Goal: Task Accomplishment & Management: Manage account settings

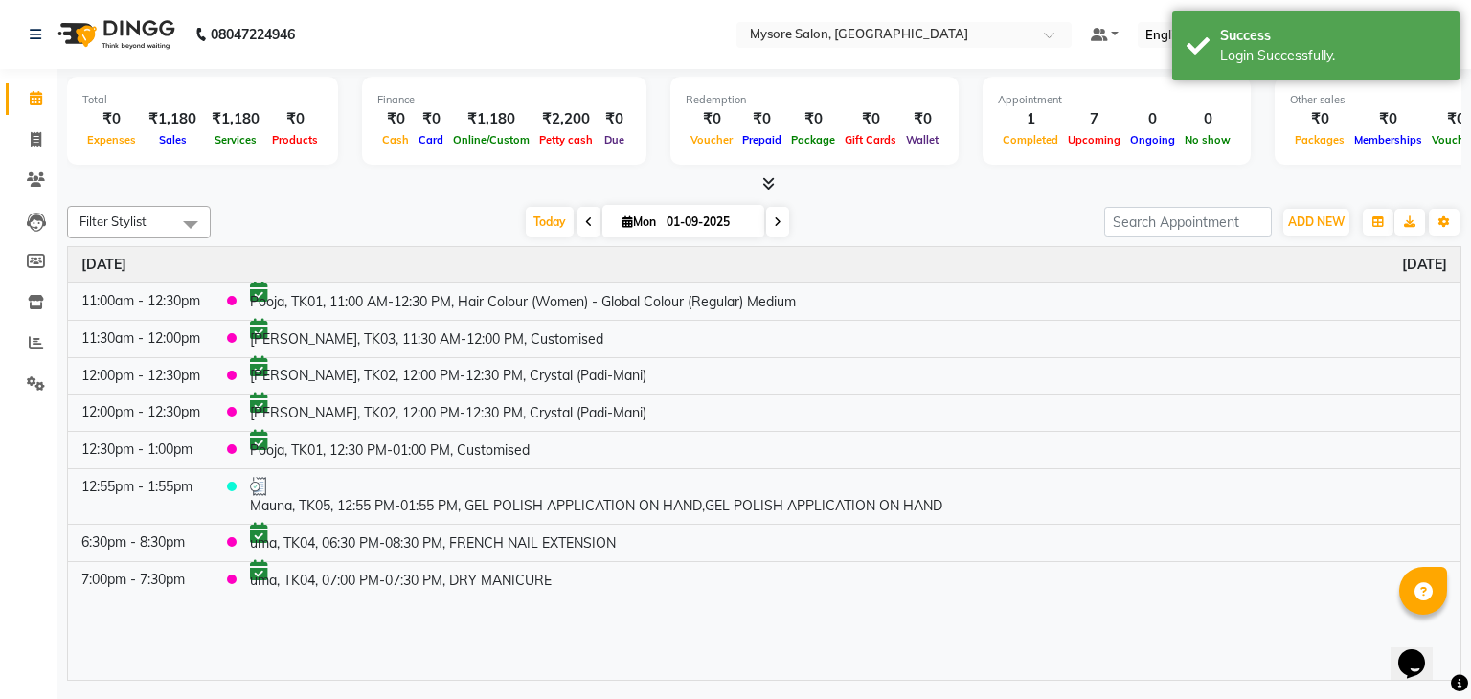
click at [640, 26] on nav "08047224946 Select Location × Mysore Salon, Mysore Default Panel My Panel Engli…" at bounding box center [735, 34] width 1471 height 69
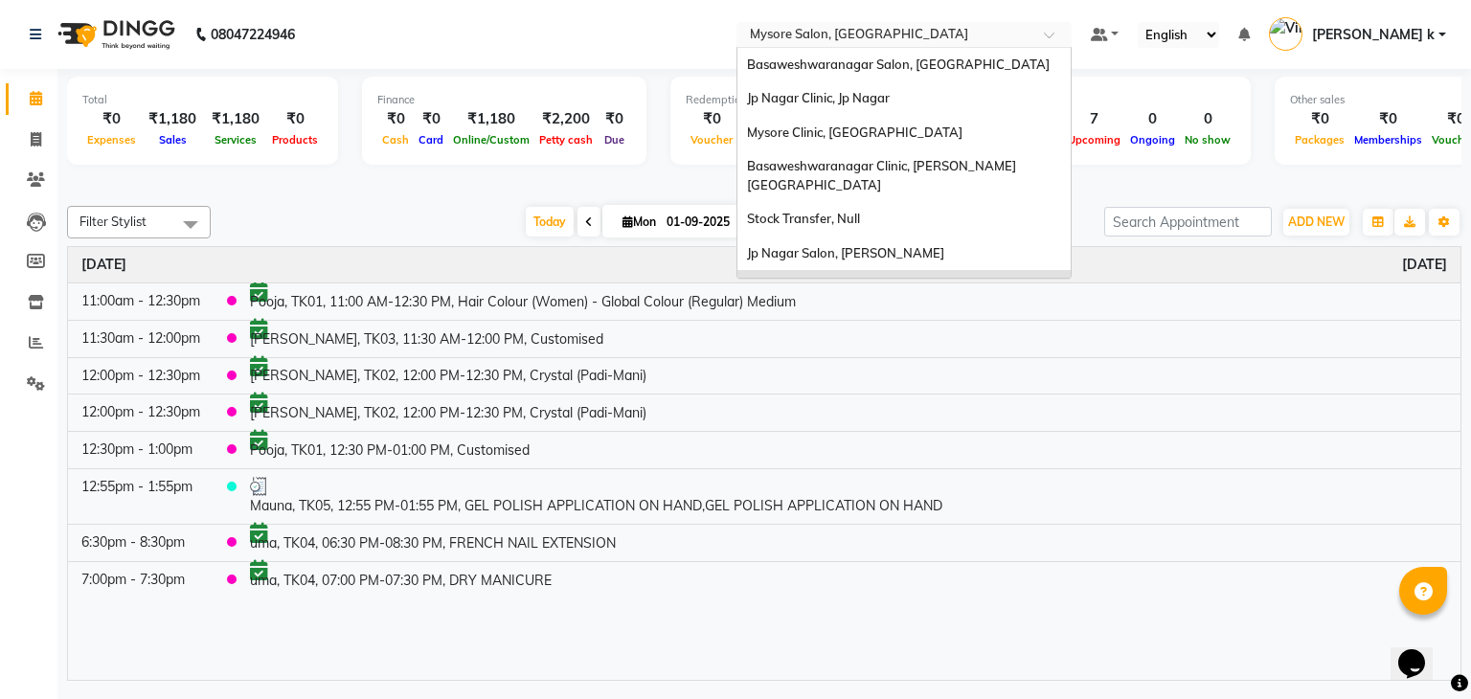
scroll to position [76, 0]
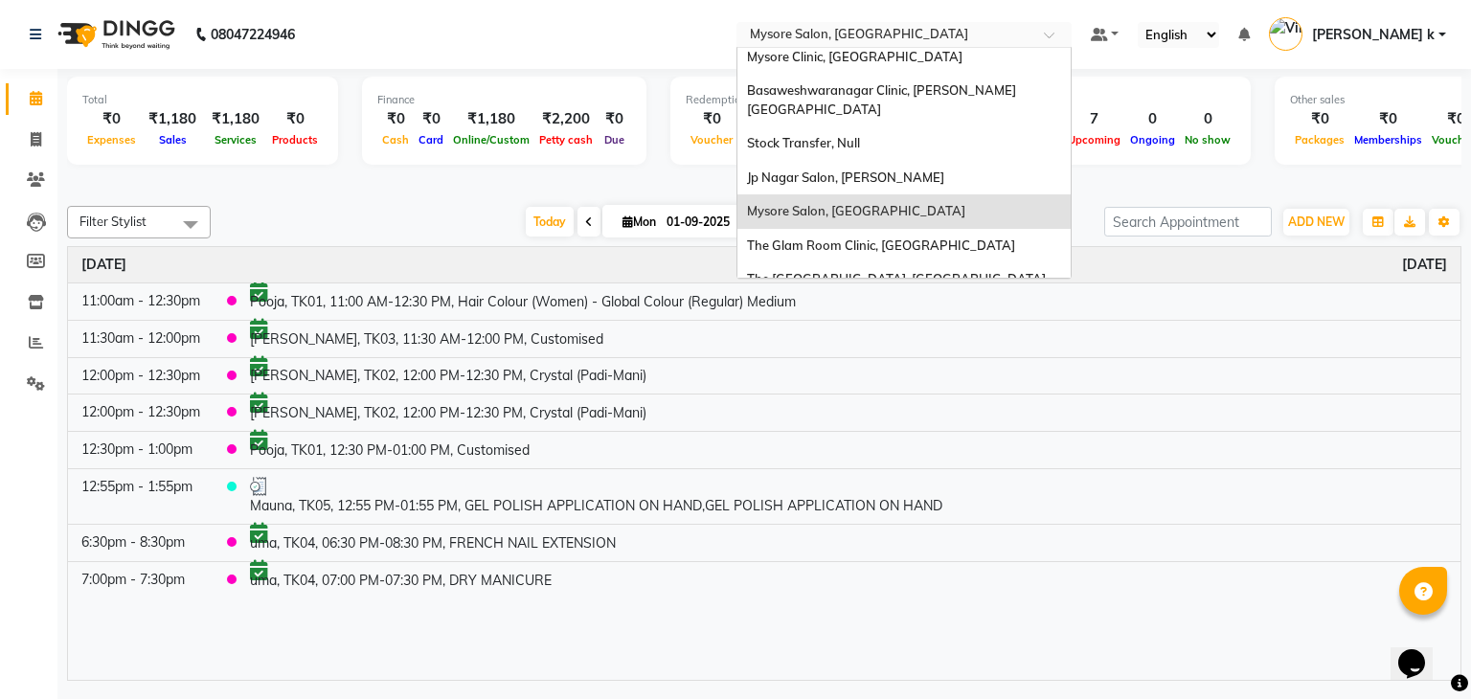
drag, startPoint x: 956, startPoint y: 39, endPoint x: 1110, endPoint y: 96, distance: 164.3
click at [1072, 48] on ng-select "Select Location × Mysore Salon, Mysore Basaweshwaranagar Salon, Basveshwarnagar…" at bounding box center [904, 35] width 335 height 26
click at [963, 60] on div "Mysore Clinic, [GEOGRAPHIC_DATA]" at bounding box center [904, 57] width 333 height 34
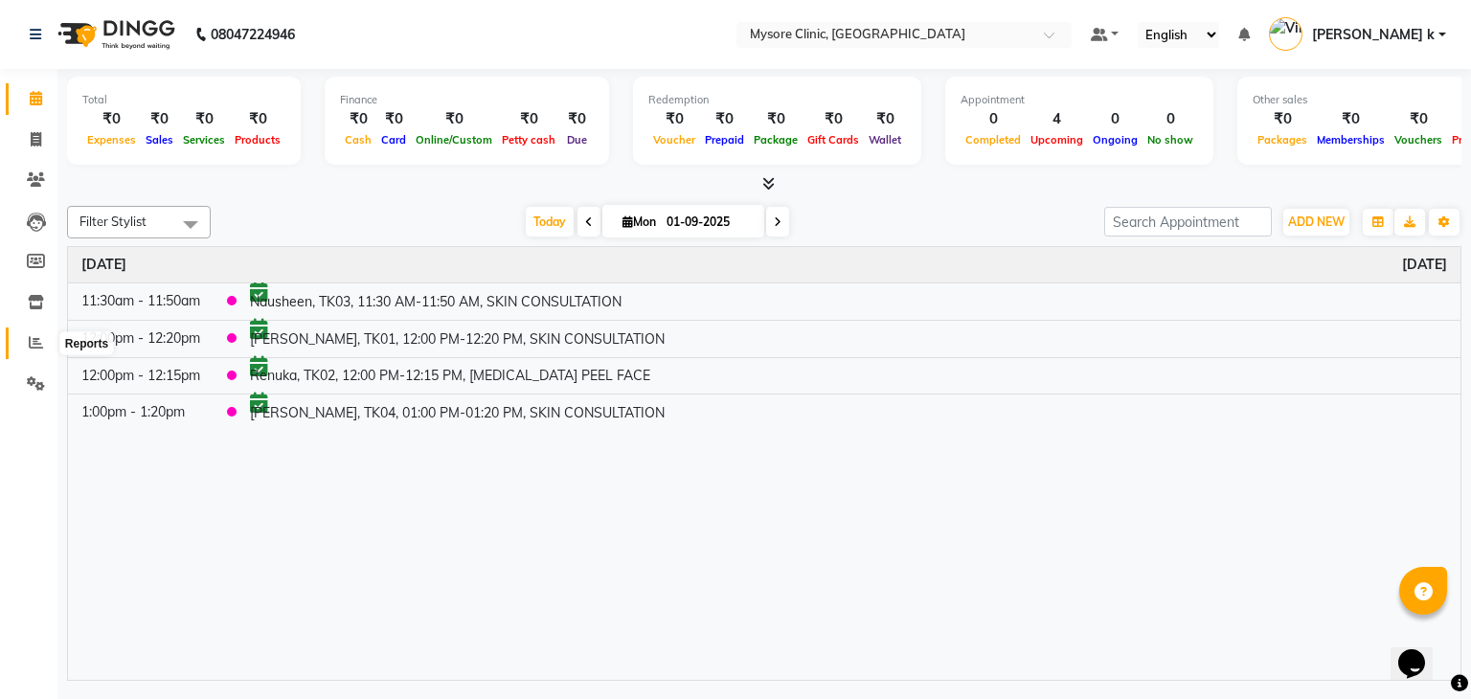
click at [32, 347] on icon at bounding box center [36, 342] width 14 height 14
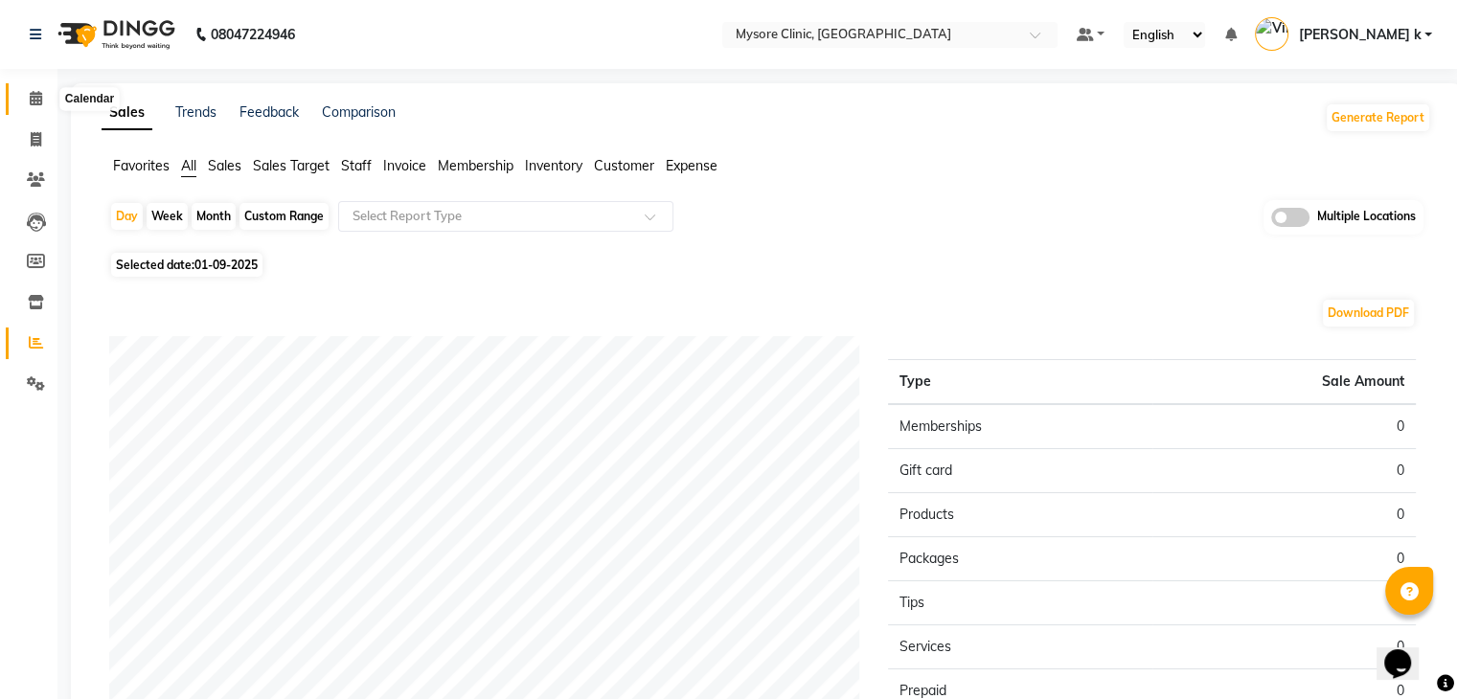
click at [36, 107] on span at bounding box center [36, 99] width 34 height 22
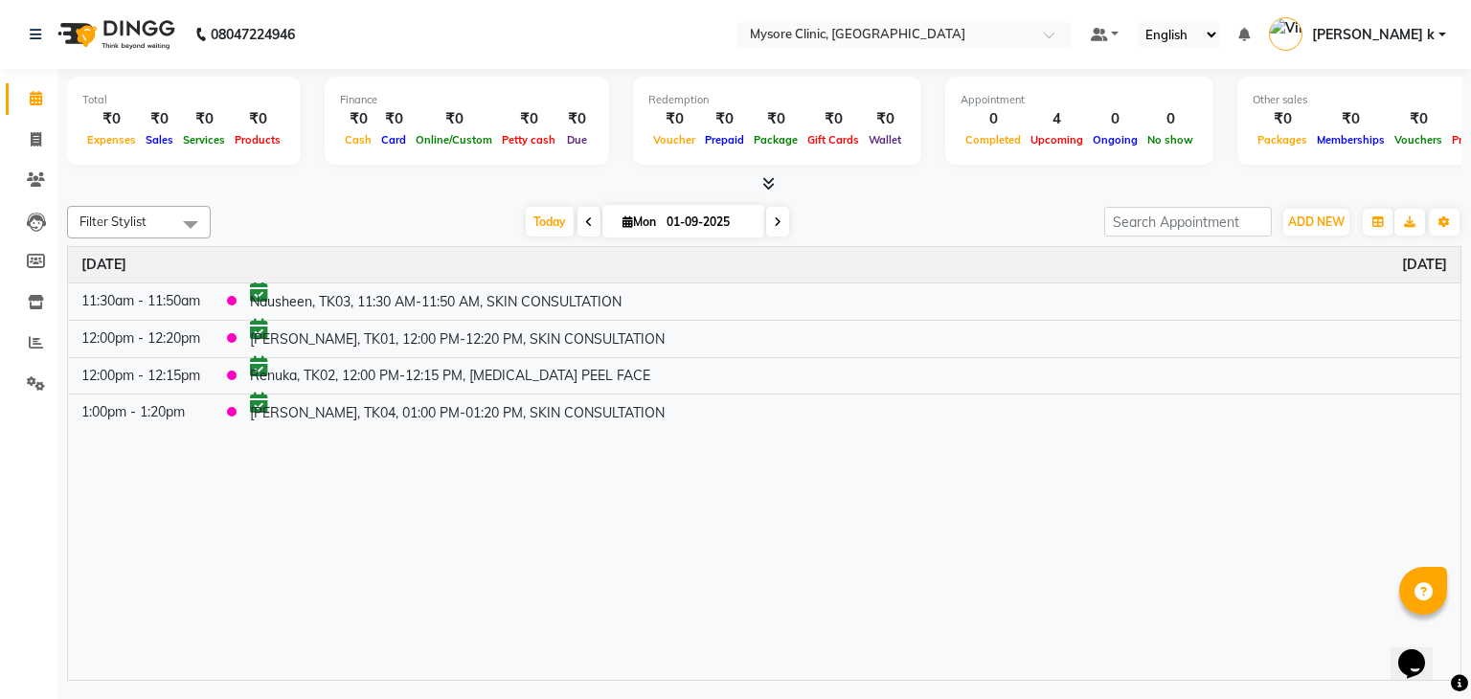
click at [742, 12] on nav "08047224946 Select Location × Mysore Clinic, Mysore Default Panel My Panel Engl…" at bounding box center [735, 34] width 1471 height 69
click at [34, 334] on span at bounding box center [36, 343] width 34 height 22
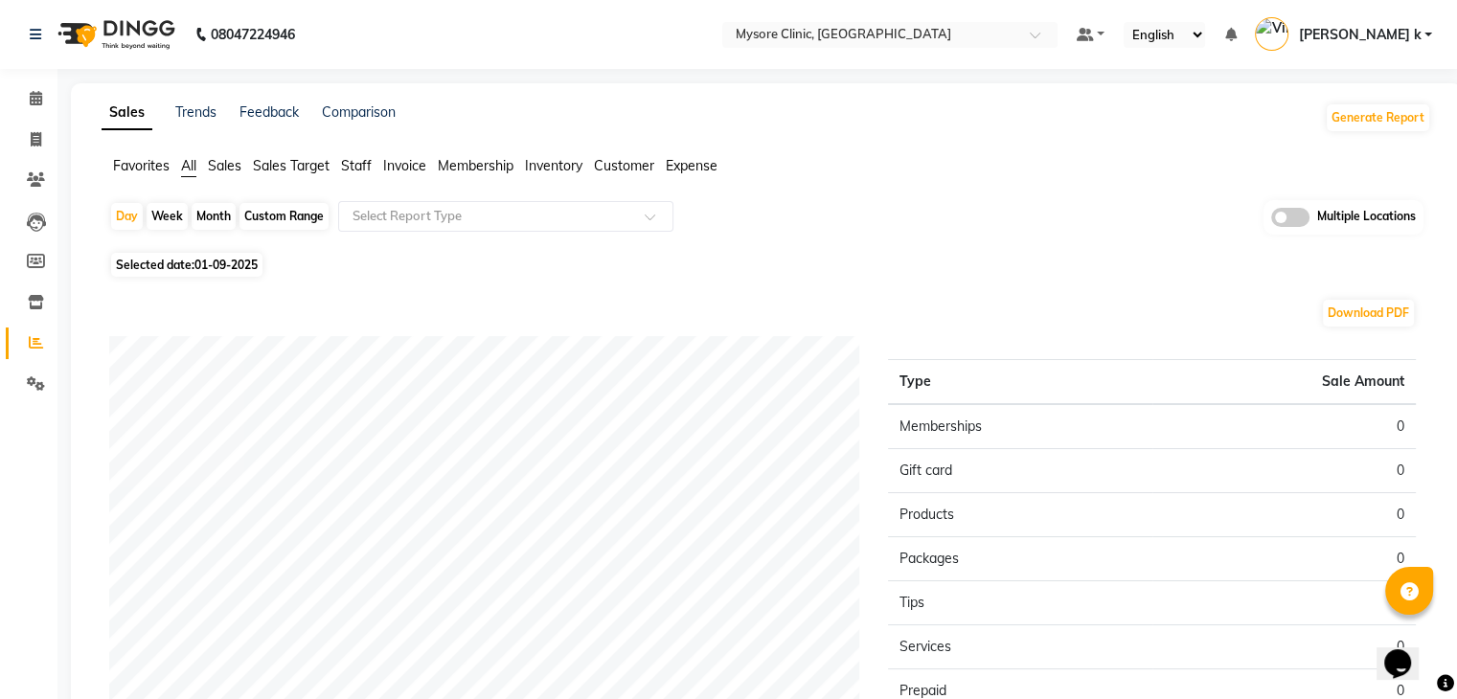
click at [345, 156] on li "Staff" at bounding box center [356, 166] width 31 height 20
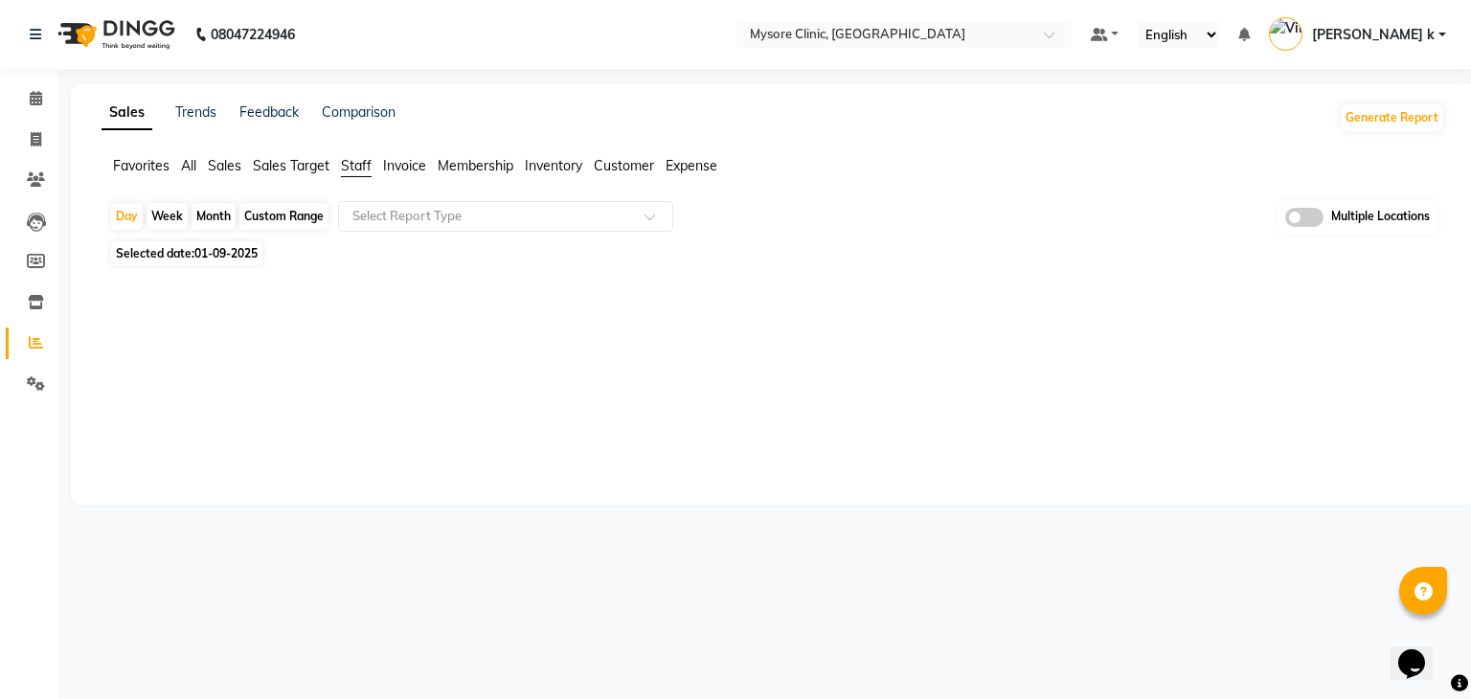
click at [192, 168] on span "All" at bounding box center [188, 165] width 15 height 17
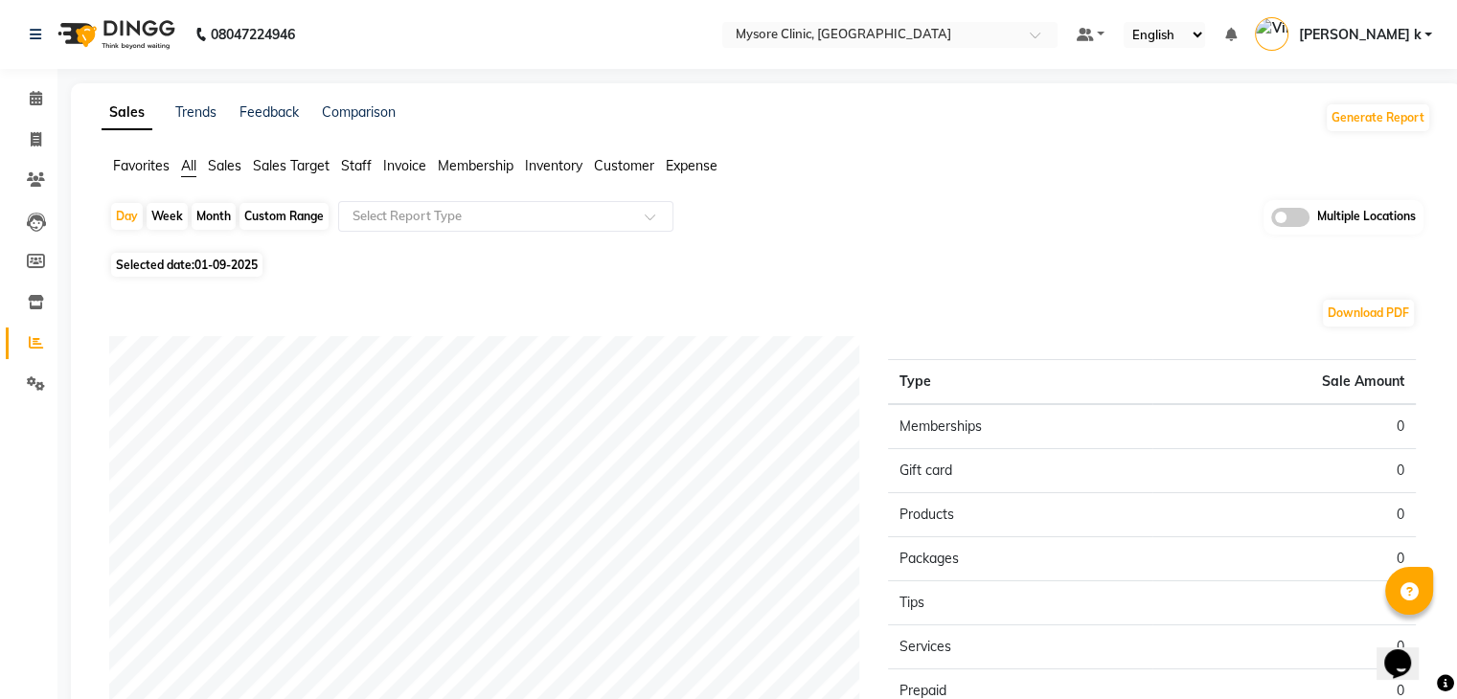
click at [301, 219] on div "Custom Range" at bounding box center [283, 216] width 89 height 27
select select "9"
select select "2025"
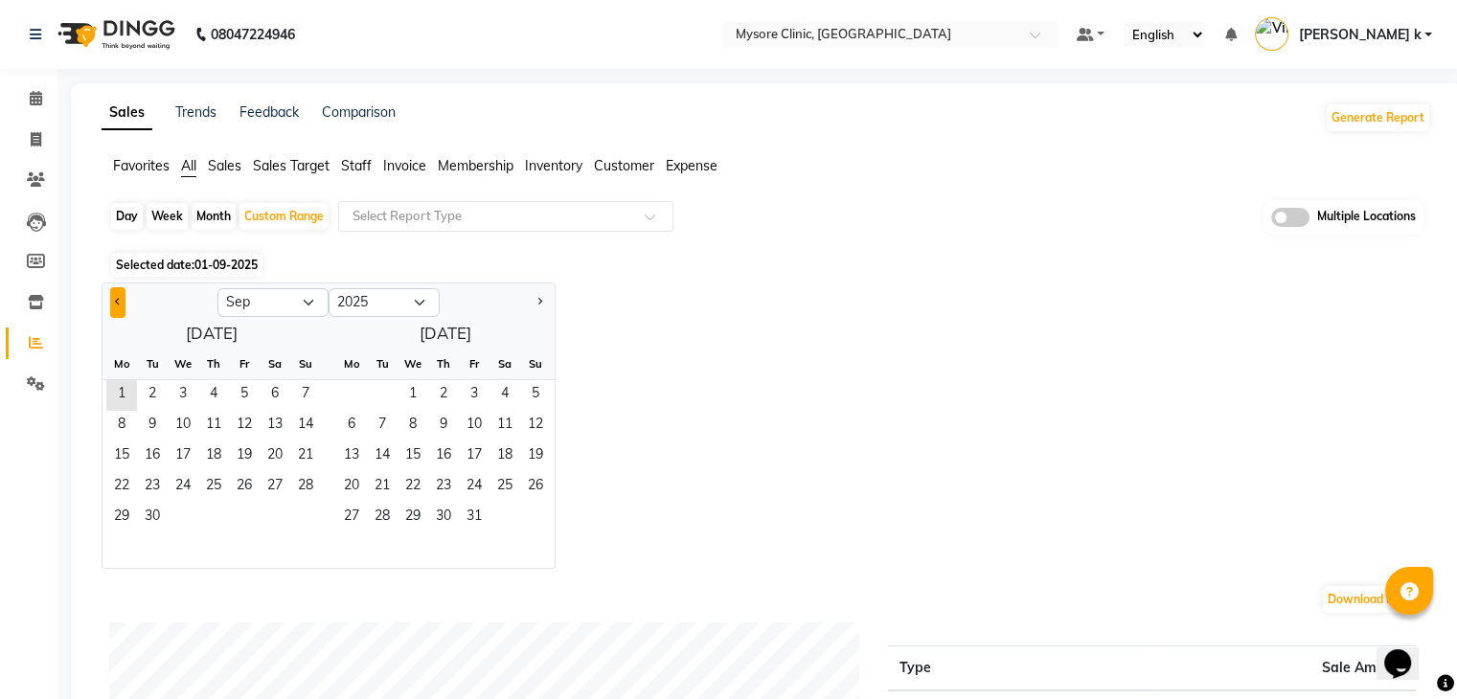
click at [117, 302] on span "Previous month" at bounding box center [118, 301] width 7 height 7
select select "8"
click at [241, 389] on span "1" at bounding box center [244, 395] width 31 height 31
click at [299, 519] on span "31" at bounding box center [305, 518] width 31 height 31
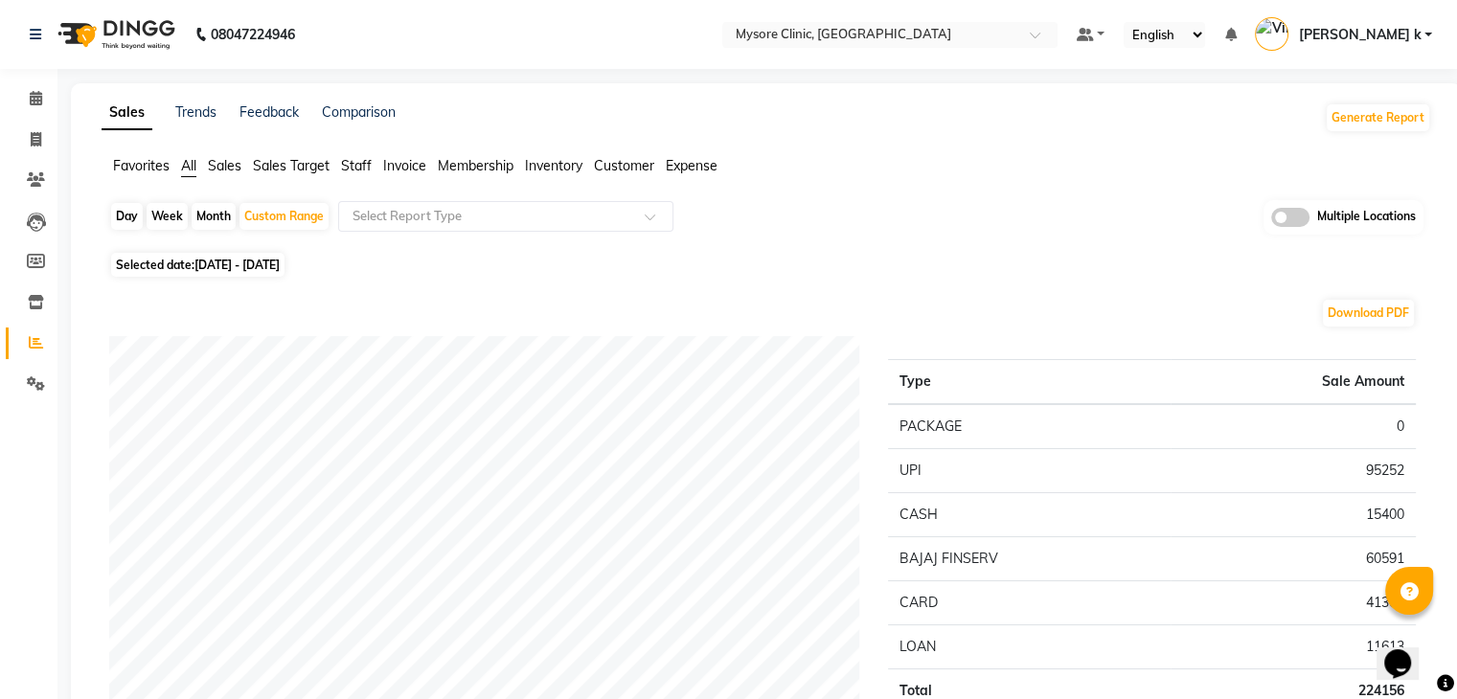
click at [939, 239] on div "Day Week Month Custom Range Select Report Type Multiple Locations" at bounding box center [766, 223] width 1314 height 47
click at [1299, 216] on span at bounding box center [1290, 217] width 38 height 19
click at [1271, 220] on input "checkbox" at bounding box center [1271, 220] width 0 height 0
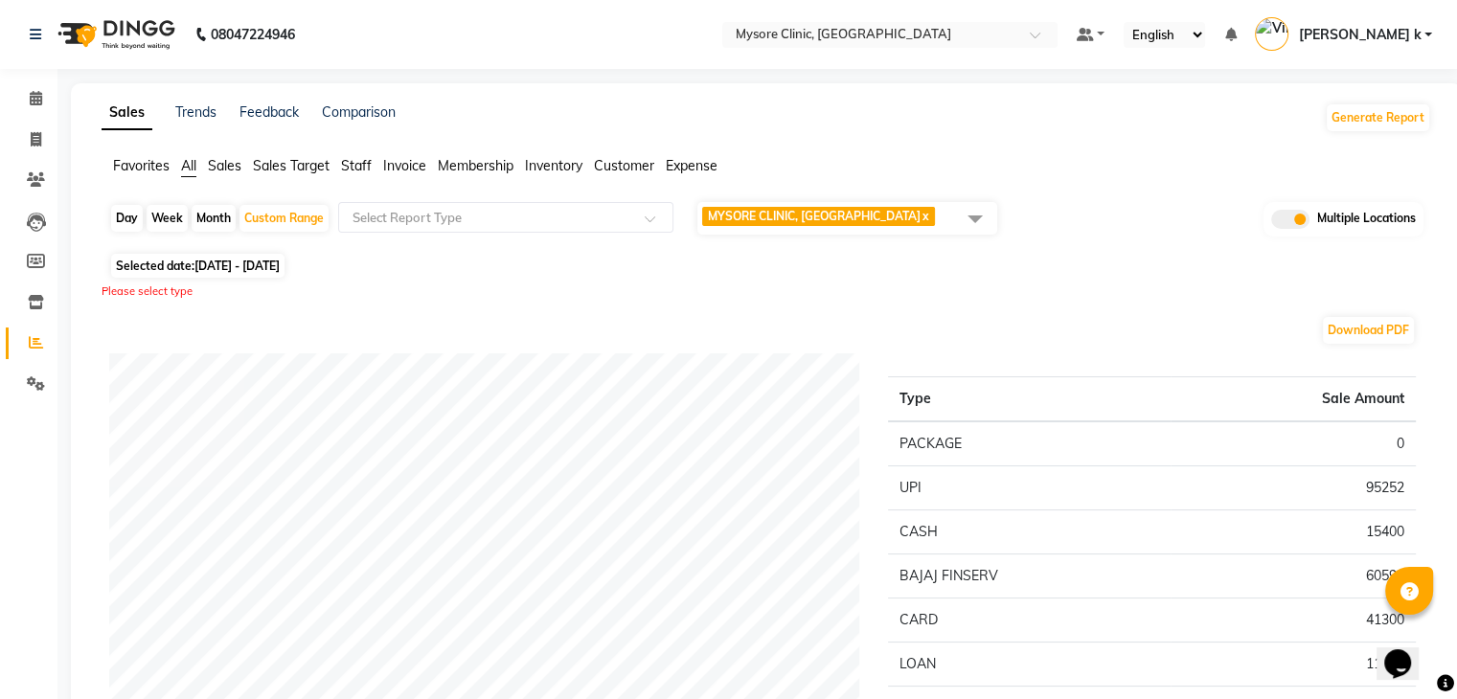
click at [980, 219] on span at bounding box center [975, 218] width 38 height 36
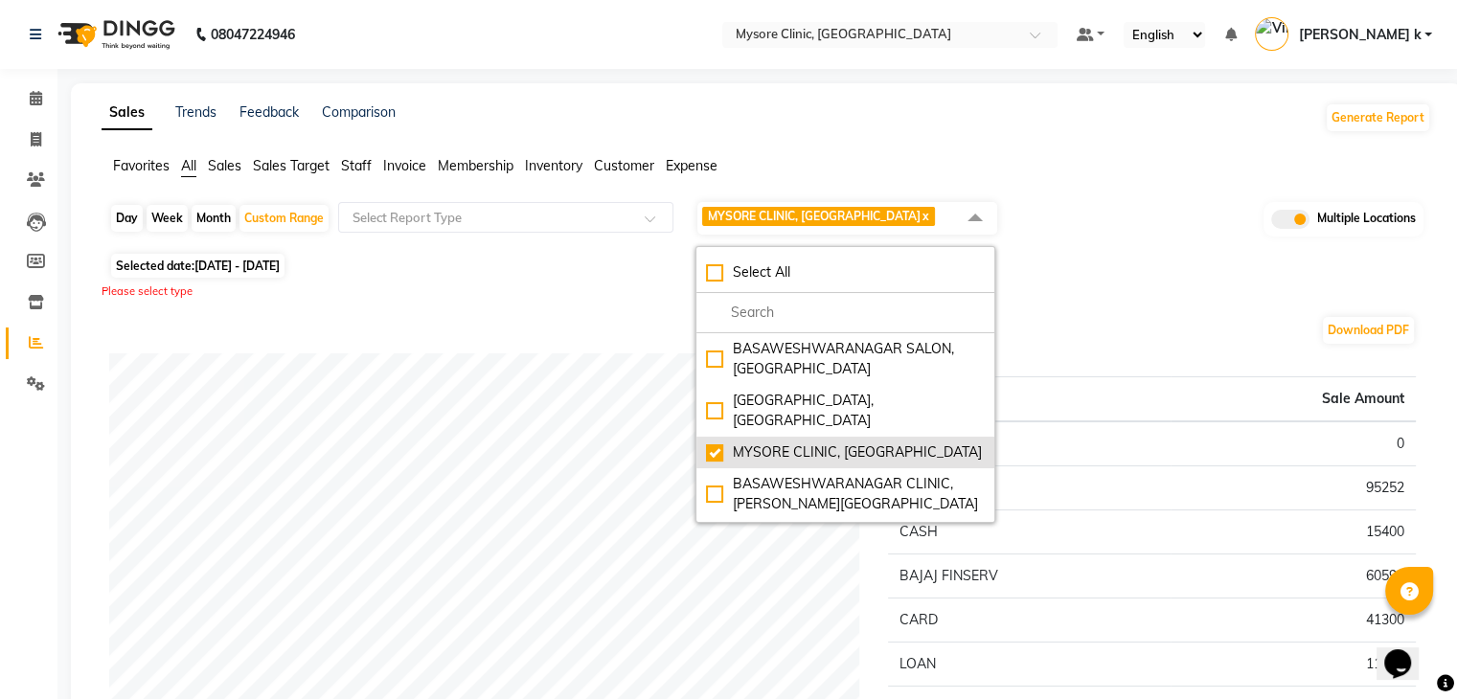
click at [712, 443] on div "MYSORE CLINIC, Mysore" at bounding box center [845, 453] width 279 height 20
checkbox input "false"
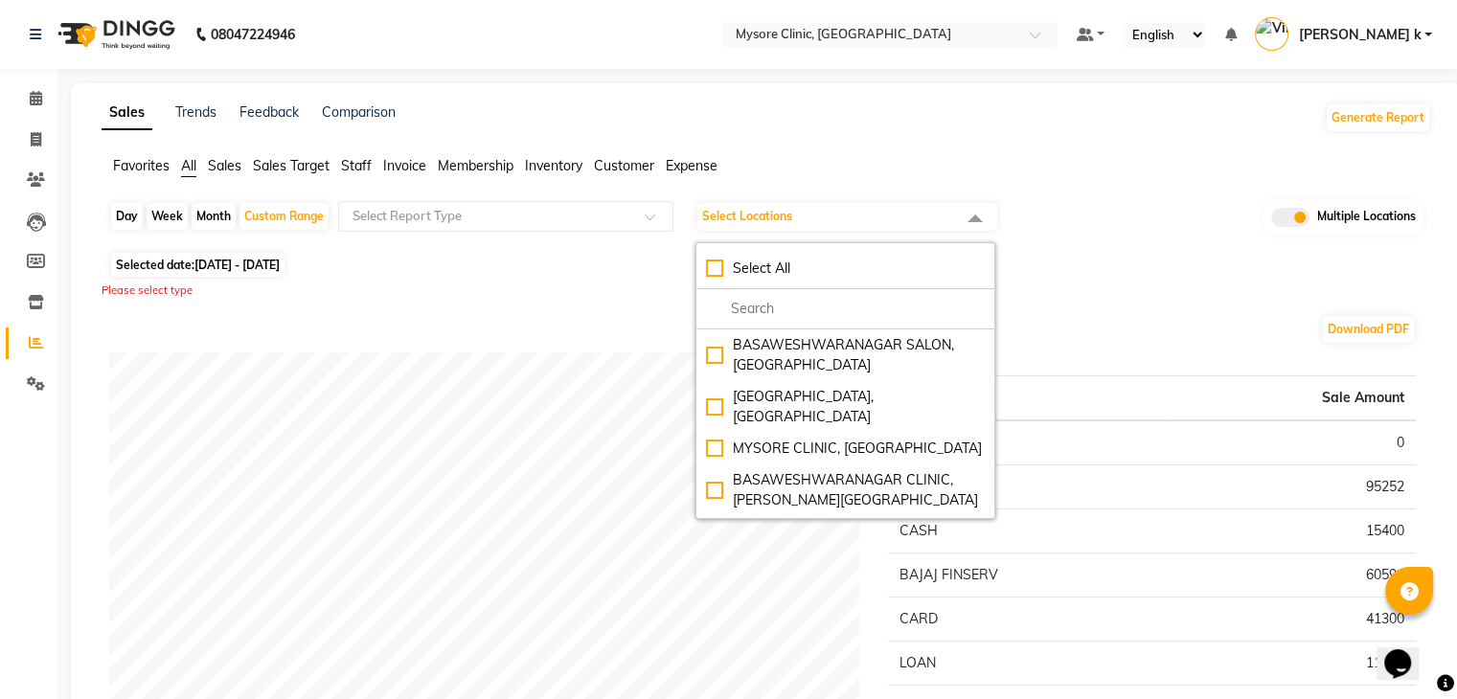
scroll to position [135, 0]
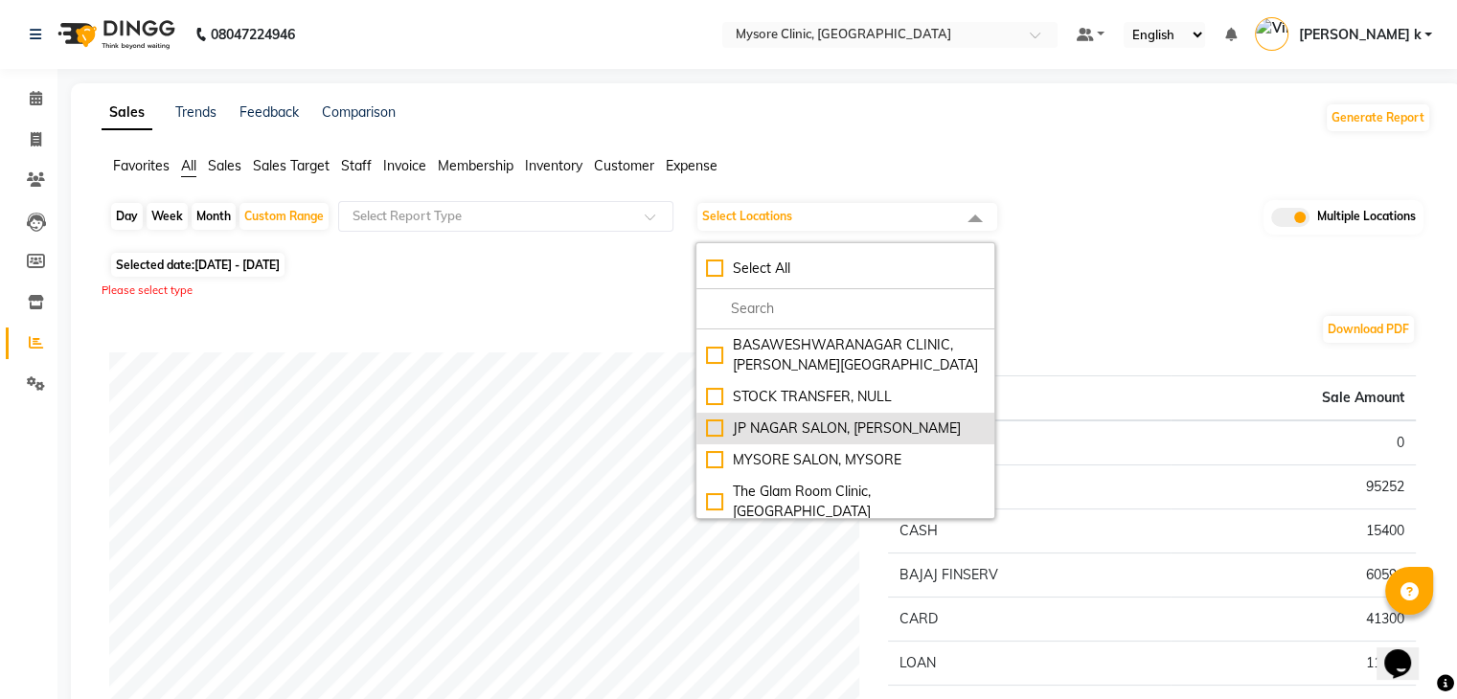
click at [705, 413] on li "JP NAGAR SALON, J. P. Nagar" at bounding box center [845, 429] width 298 height 32
checkbox input "true"
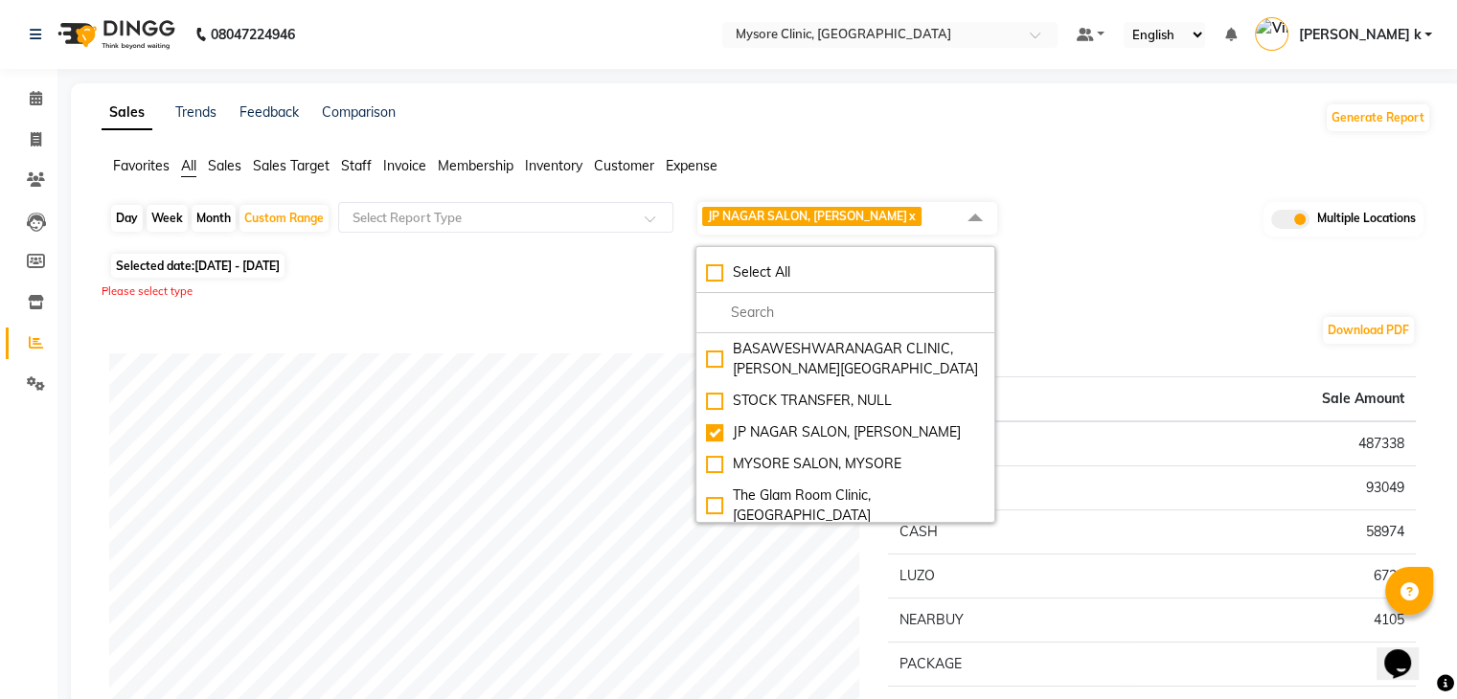
click at [1149, 165] on ul "Favorites All Sales Sales Target Staff Invoice Membership Inventory Customer Ex…" at bounding box center [767, 166] width 1330 height 21
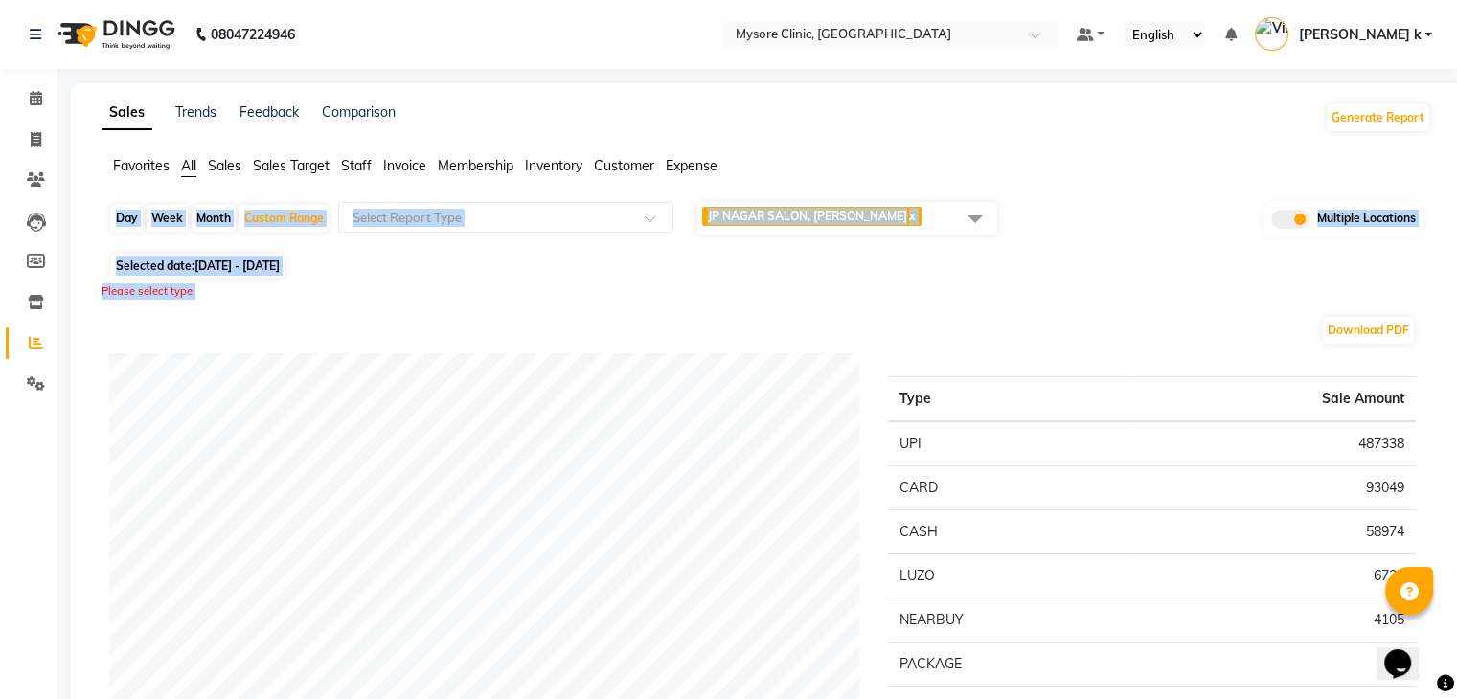
drag, startPoint x: 1149, startPoint y: 165, endPoint x: 739, endPoint y: 323, distance: 439.4
click at [758, 330] on div "Download PDF" at bounding box center [762, 330] width 1307 height 31
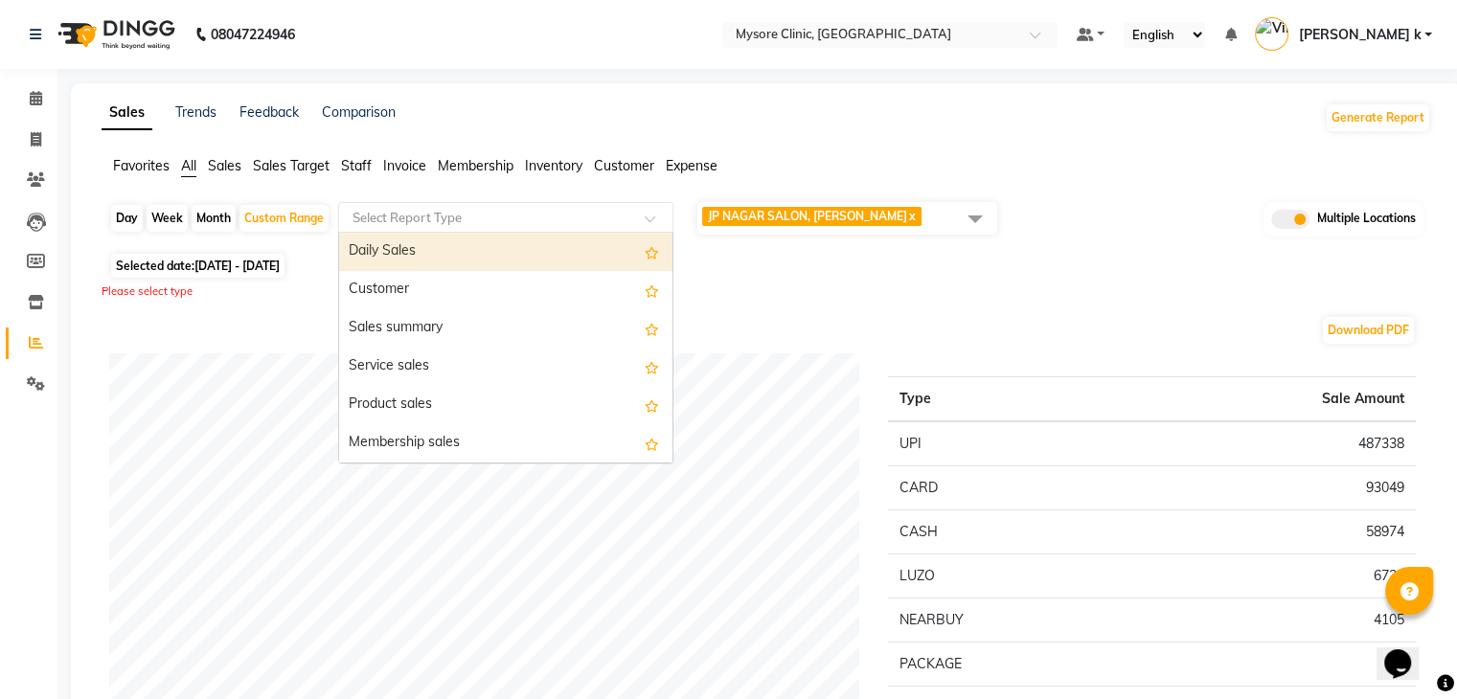
click at [468, 214] on input "text" at bounding box center [487, 217] width 276 height 19
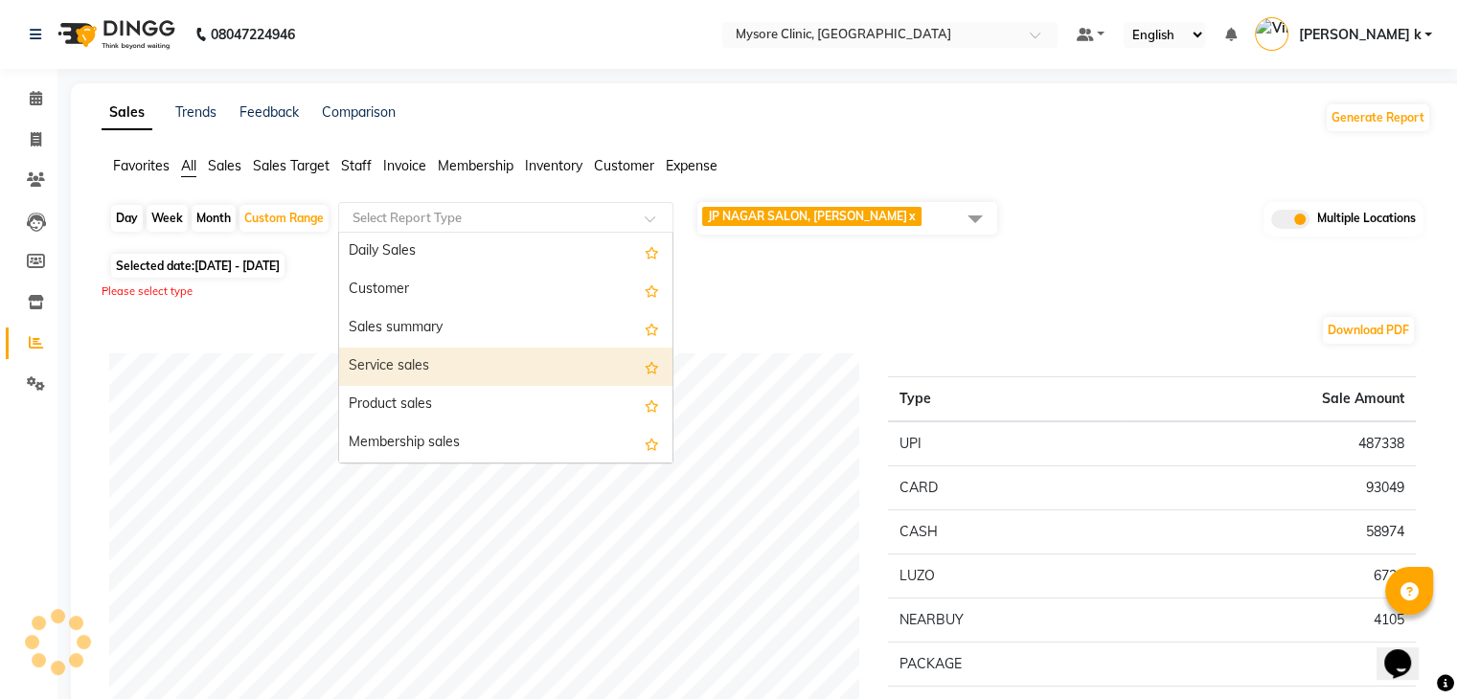
click at [426, 357] on div "Service sales" at bounding box center [505, 367] width 333 height 38
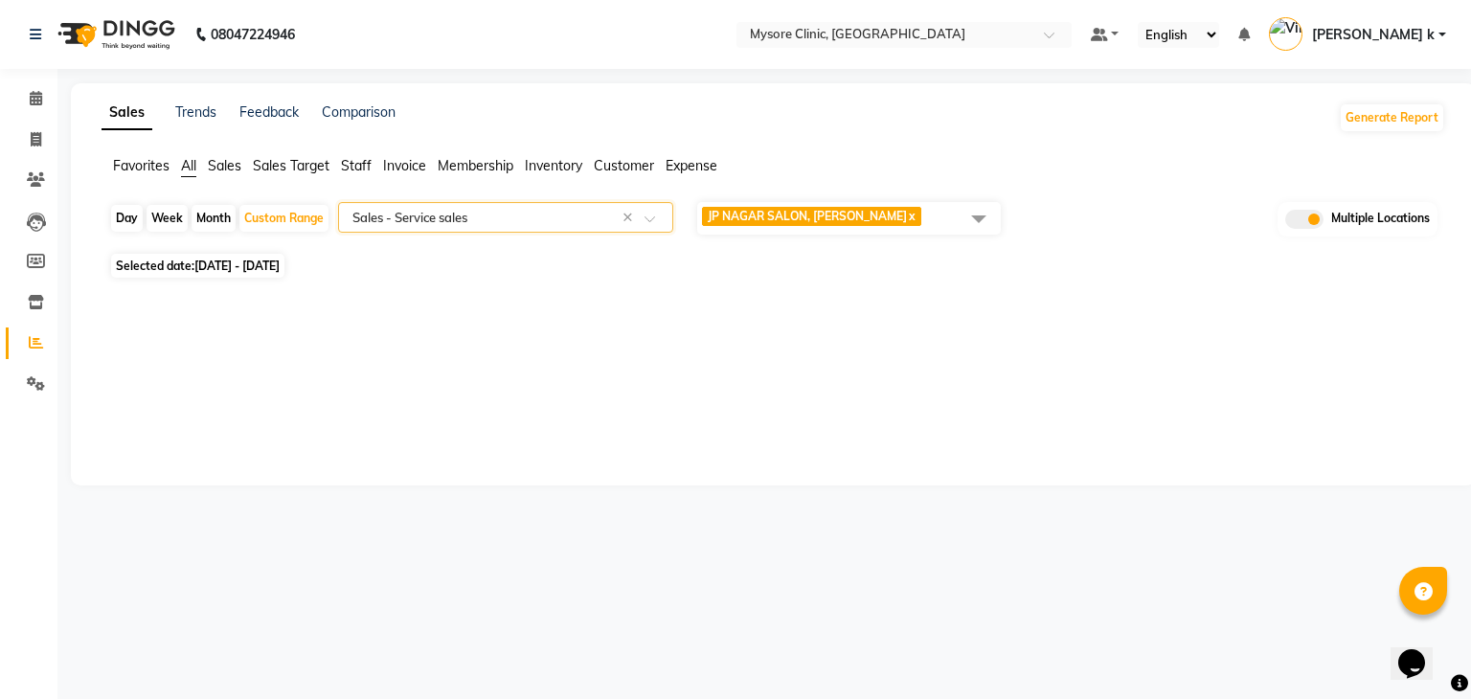
select select "full_report"
select select "csv"
click at [1299, 380] on div at bounding box center [762, 657] width 1307 height 671
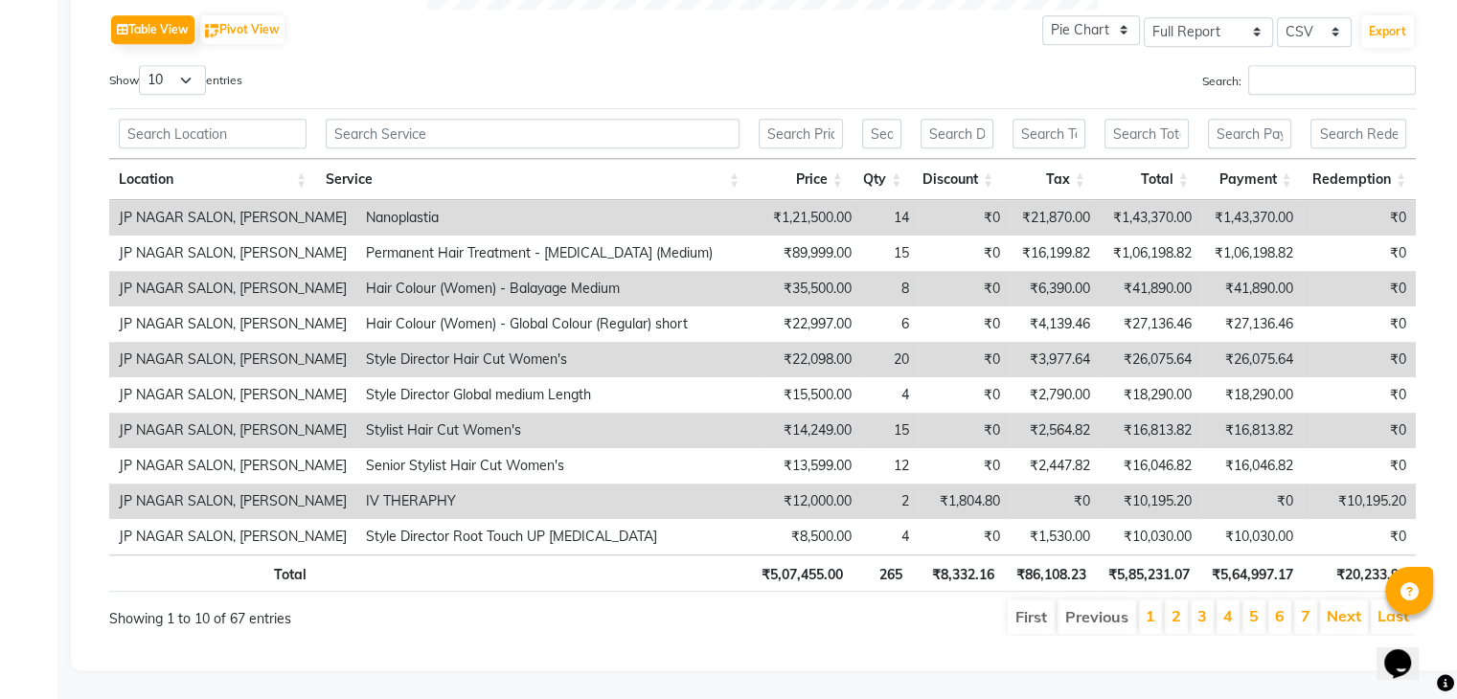
scroll to position [0, 14]
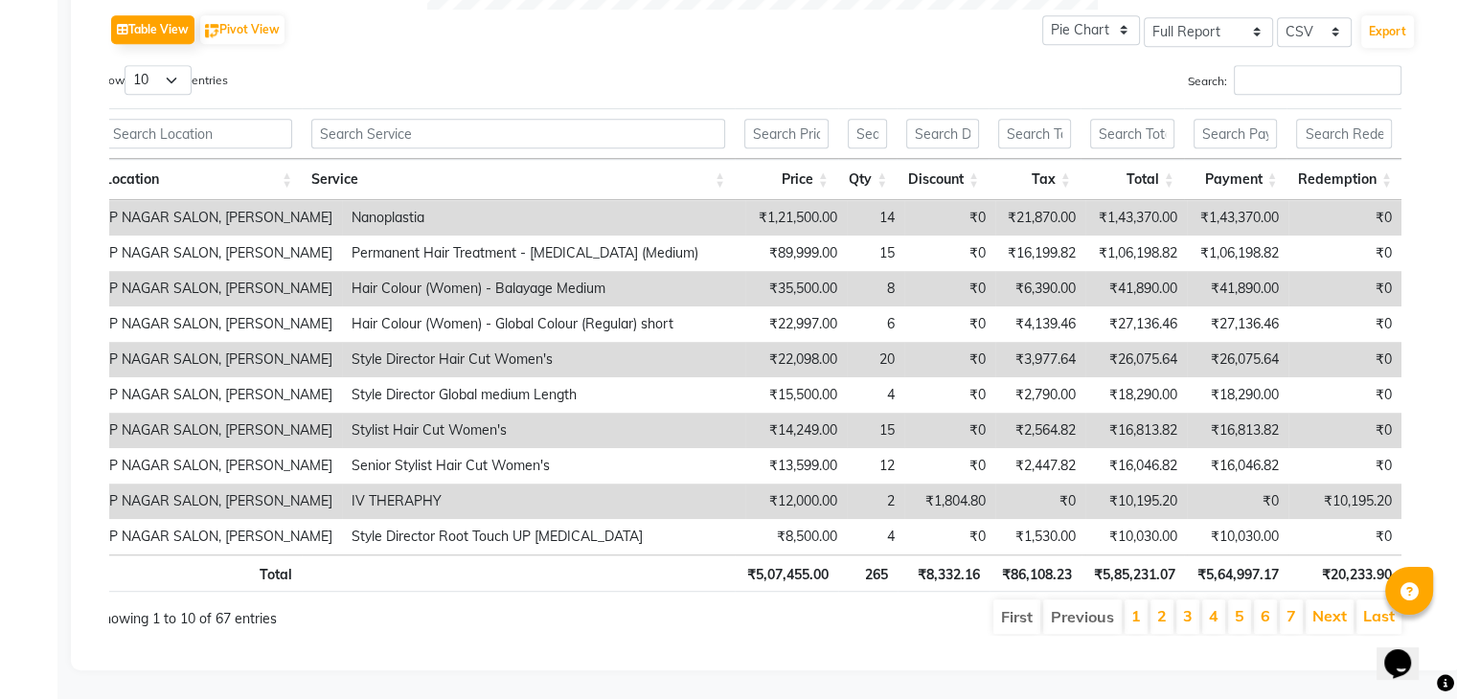
click at [958, 10] on div "Table View Pivot View Pie Chart Bar Chart Select Full Report Filtered Report Se…" at bounding box center [762, 30] width 1307 height 40
drag, startPoint x: 1070, startPoint y: 636, endPoint x: 1187, endPoint y: 650, distance: 117.7
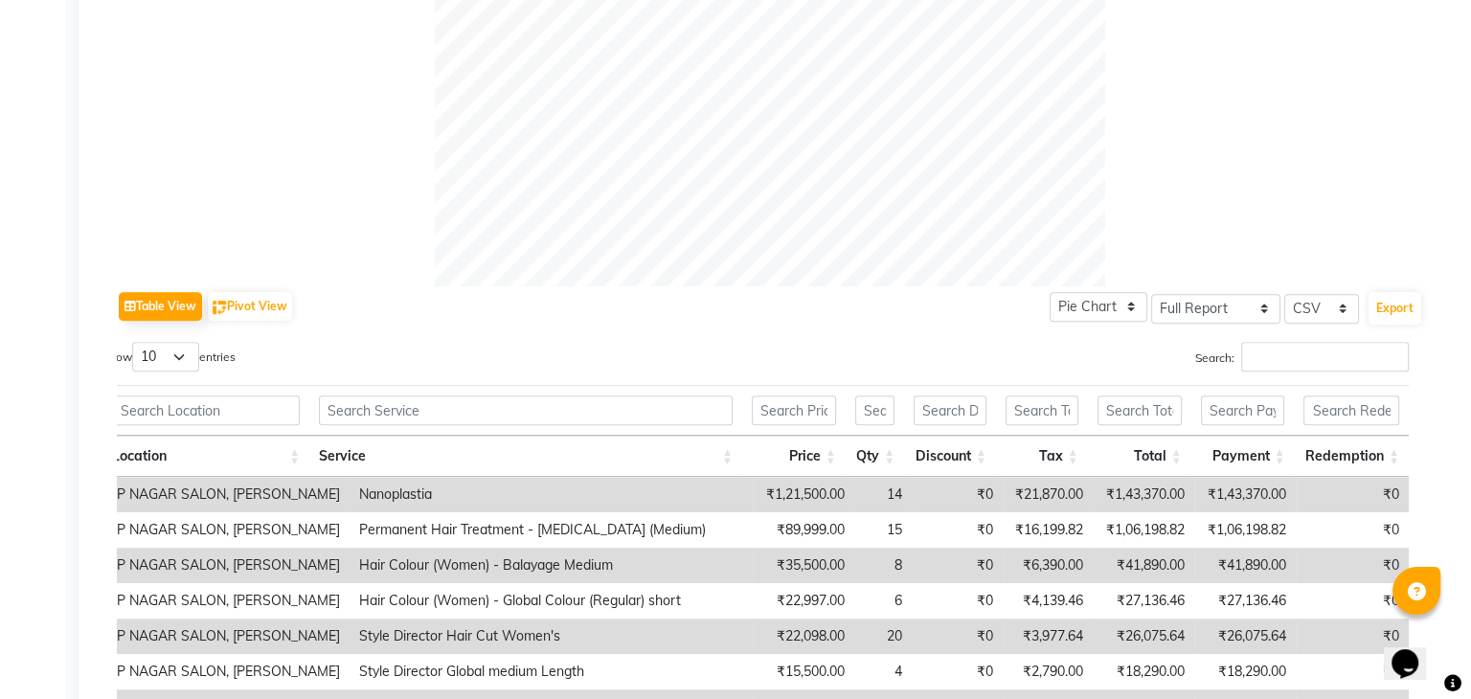
scroll to position [0, 0]
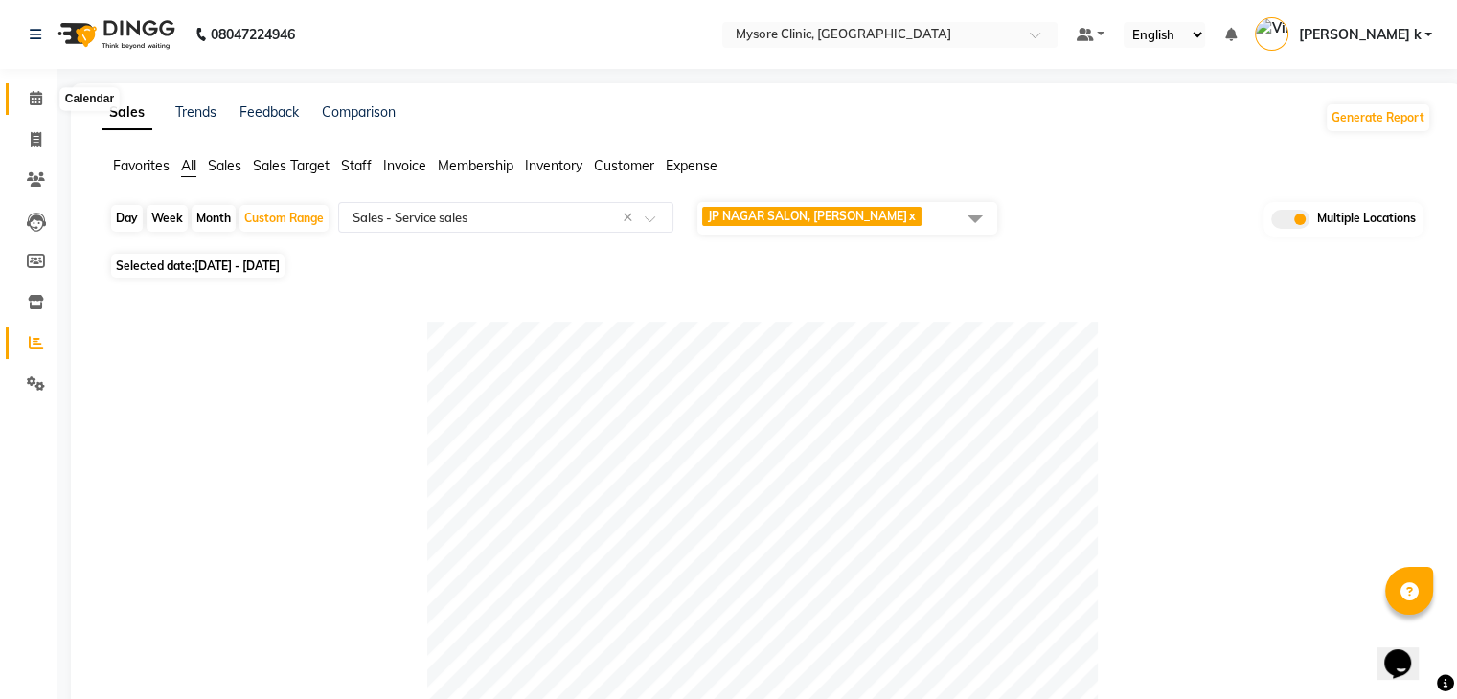
click at [38, 95] on icon at bounding box center [36, 98] width 12 height 14
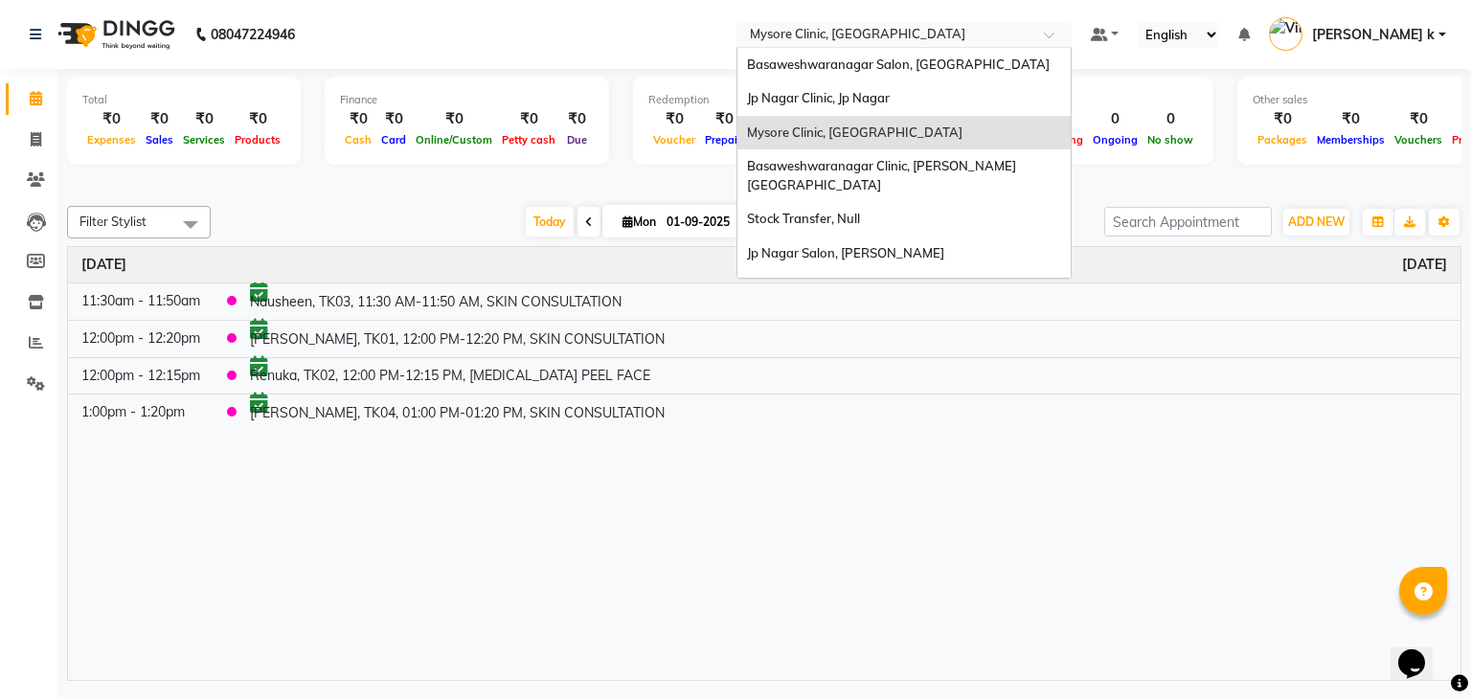
click at [852, 35] on input "text" at bounding box center [885, 36] width 278 height 19
click at [935, 70] on span "Basaweshwaranagar Salon, Basveshwarnagar" at bounding box center [898, 64] width 303 height 15
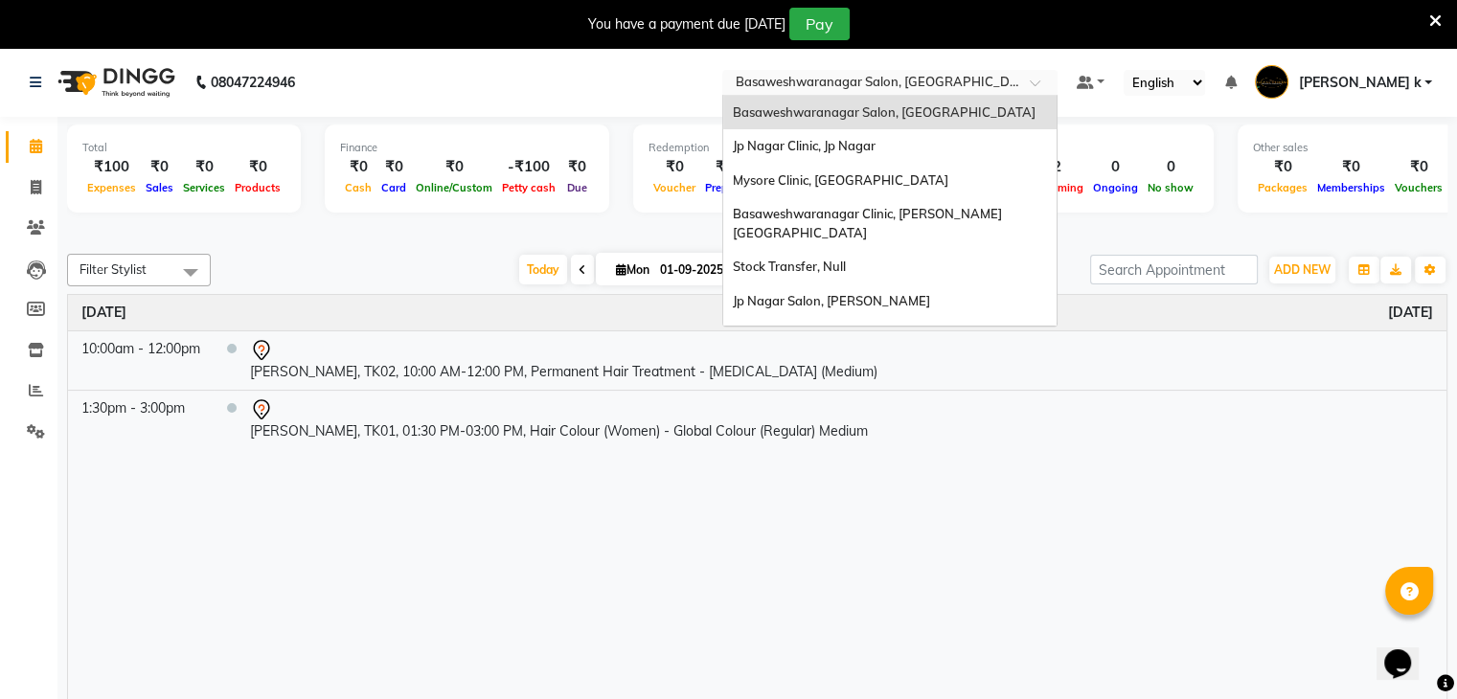
click at [925, 80] on input "text" at bounding box center [871, 84] width 278 height 19
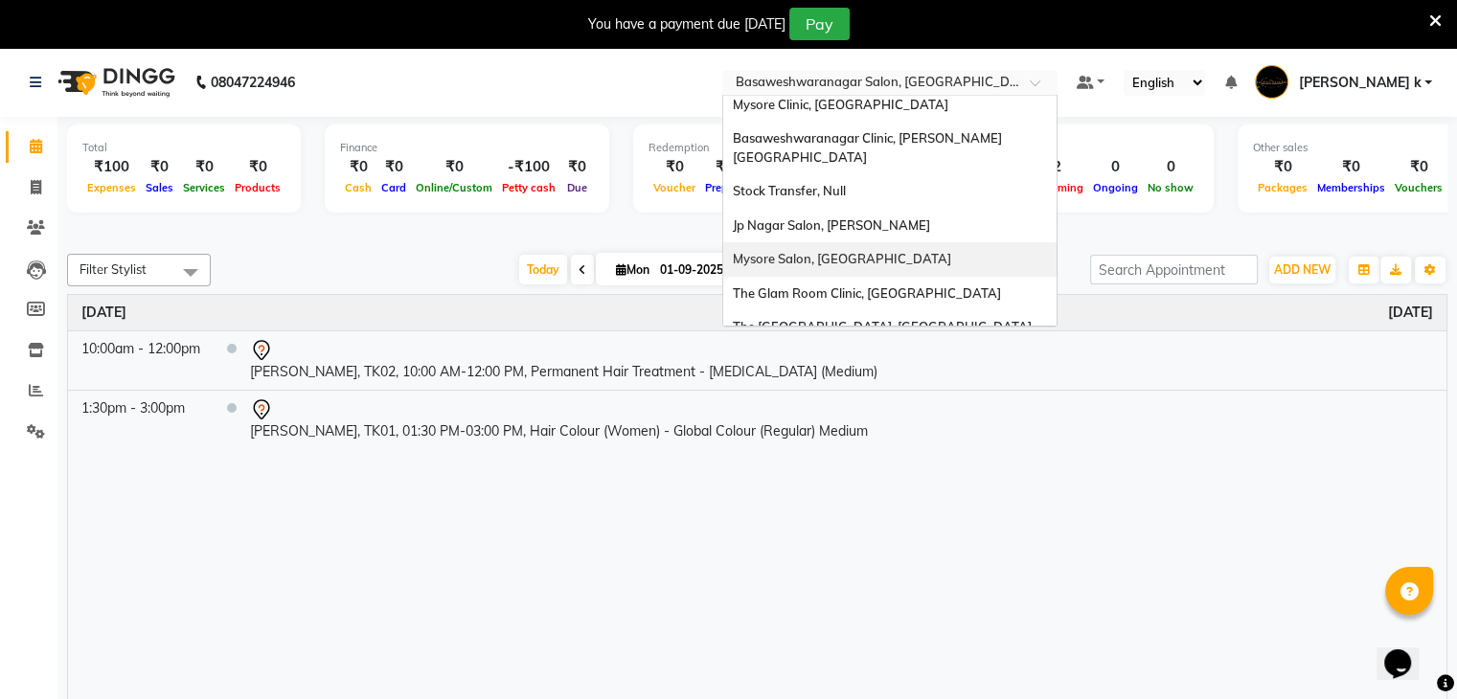
click at [931, 246] on div "Mysore Salon, [GEOGRAPHIC_DATA]" at bounding box center [889, 259] width 333 height 34
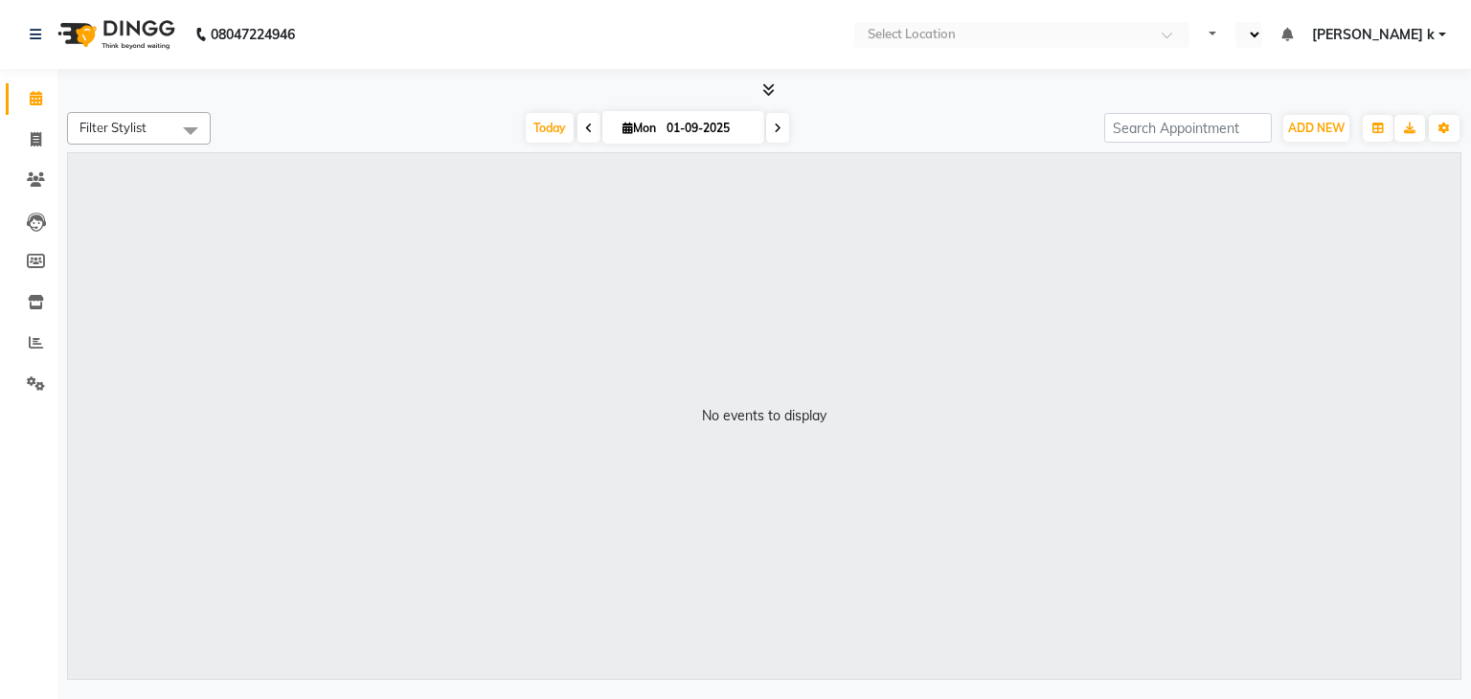
select select "en"
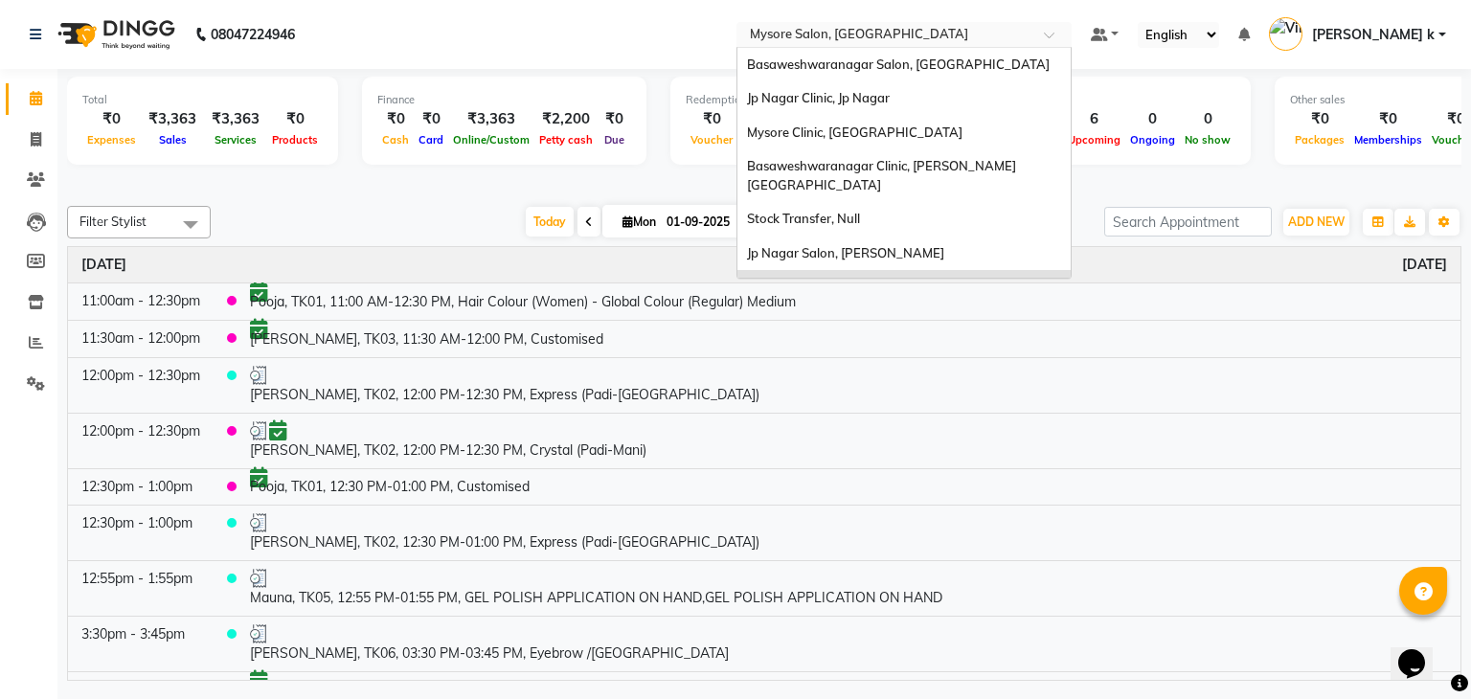
click at [895, 32] on input "text" at bounding box center [885, 36] width 278 height 19
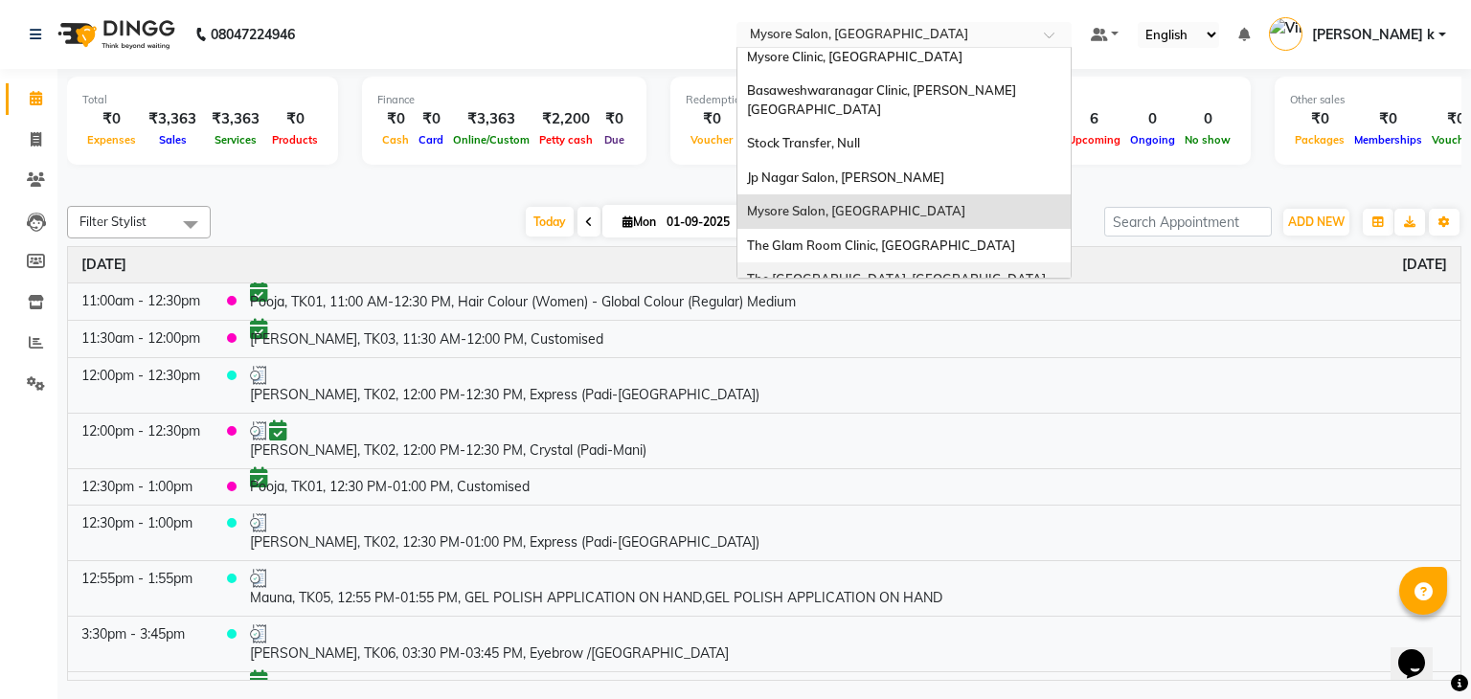
click at [963, 271] on span "The [GEOGRAPHIC_DATA], [GEOGRAPHIC_DATA]" at bounding box center [896, 278] width 299 height 15
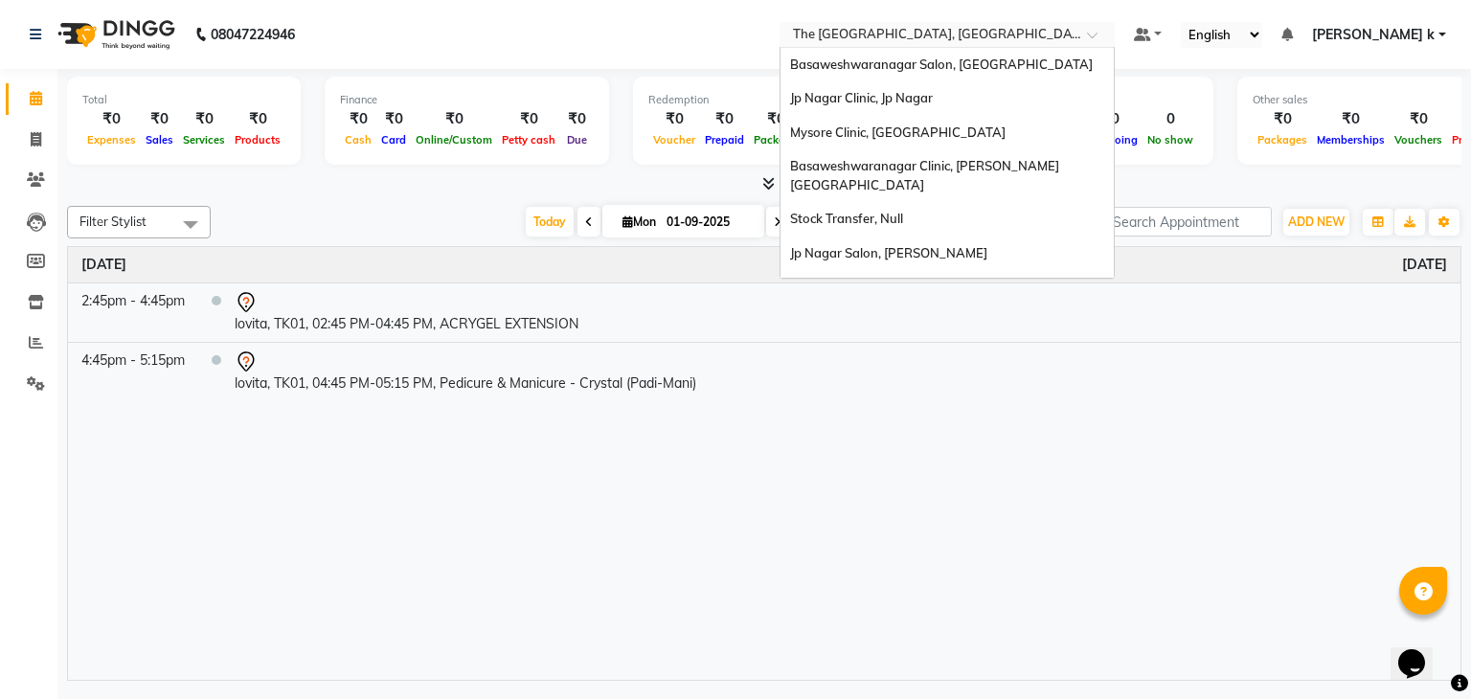
scroll to position [76, 0]
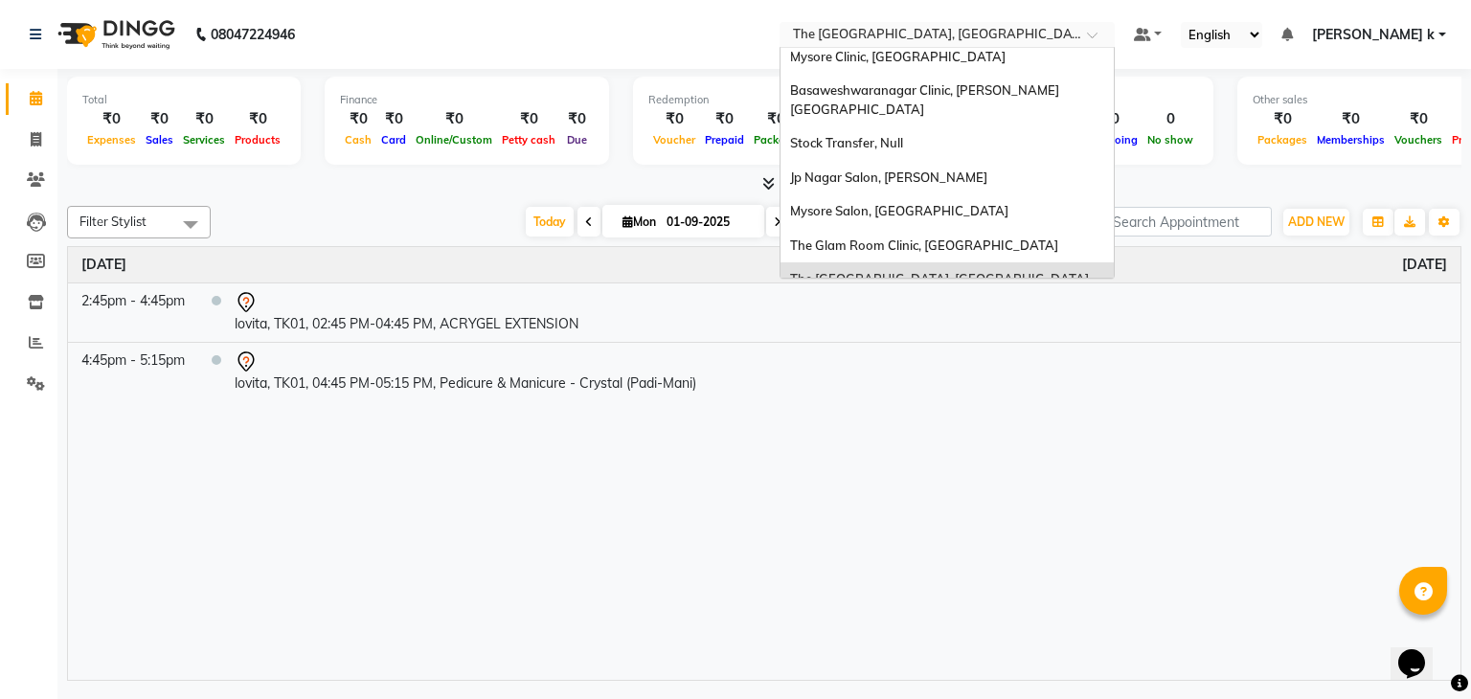
click at [875, 25] on div "× The [GEOGRAPHIC_DATA], [GEOGRAPHIC_DATA]" at bounding box center [937, 34] width 288 height 19
click at [901, 170] on span "Jp Nagar Salon, [PERSON_NAME]" at bounding box center [888, 177] width 197 height 15
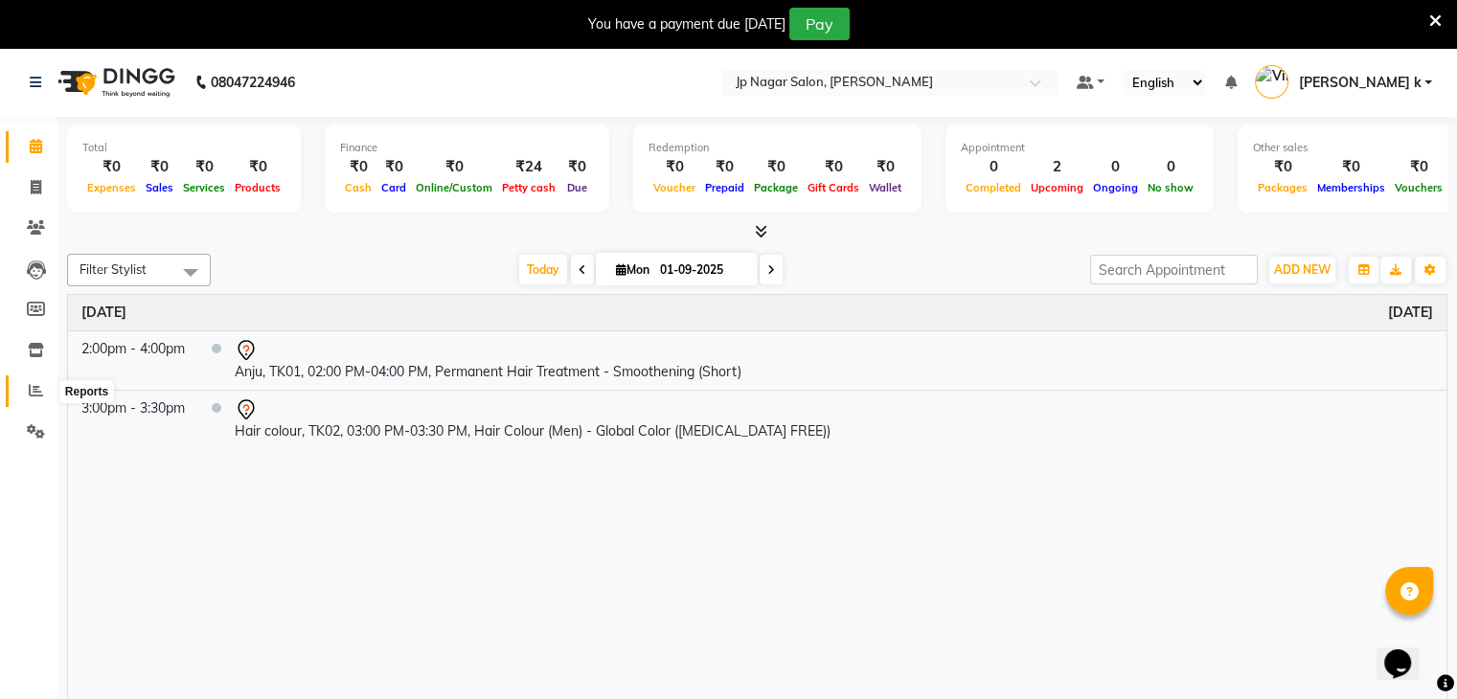
click at [19, 380] on span at bounding box center [36, 391] width 34 height 22
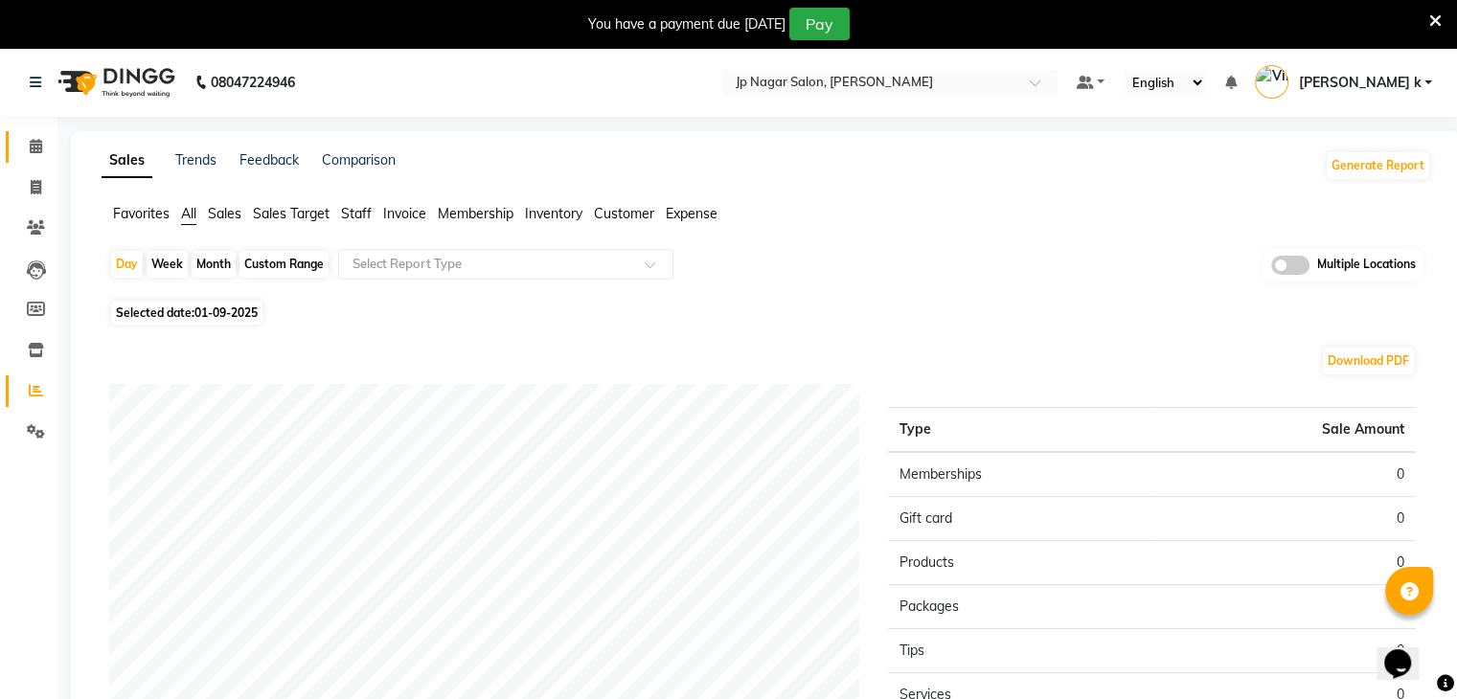
click at [31, 160] on link "Calendar" at bounding box center [29, 147] width 46 height 32
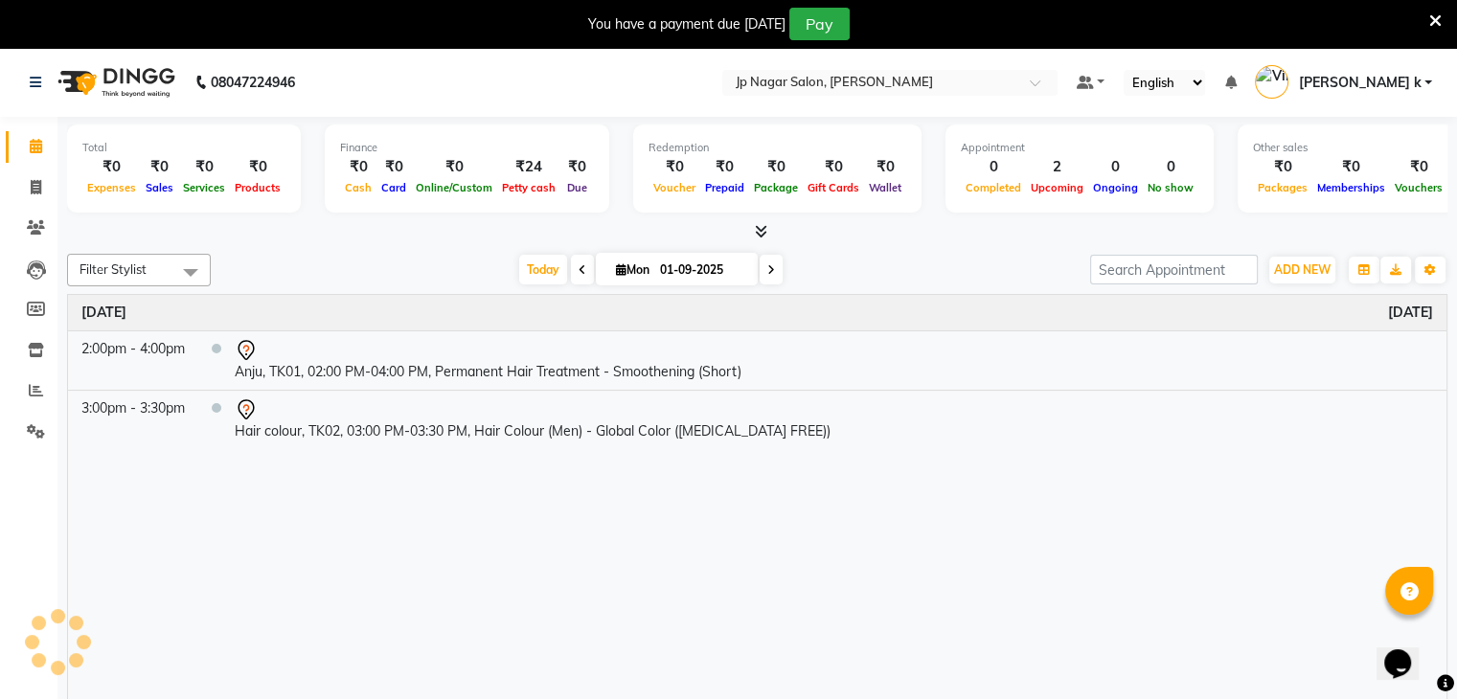
click at [755, 234] on icon at bounding box center [761, 231] width 12 height 14
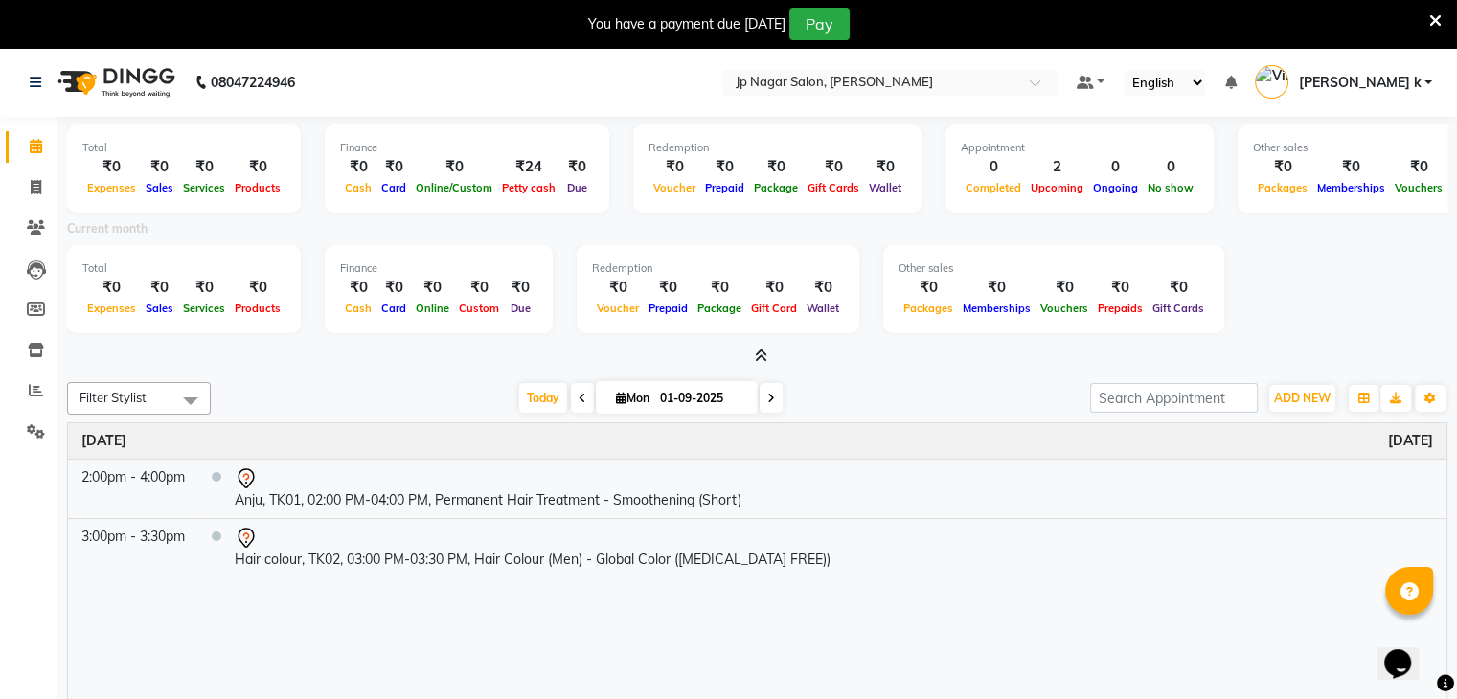
click at [761, 347] on span at bounding box center [757, 357] width 20 height 20
